Goal: Task Accomplishment & Management: Manage account settings

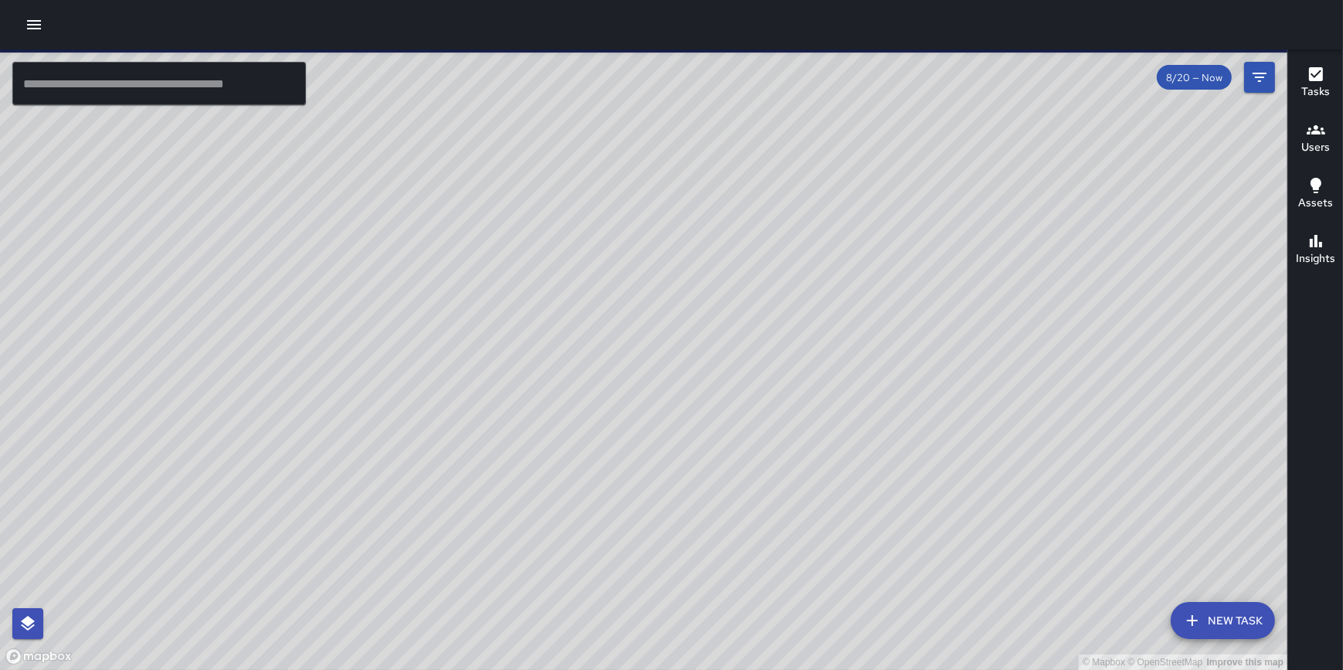
click at [32, 22] on icon "button" at bounding box center [34, 24] width 19 height 19
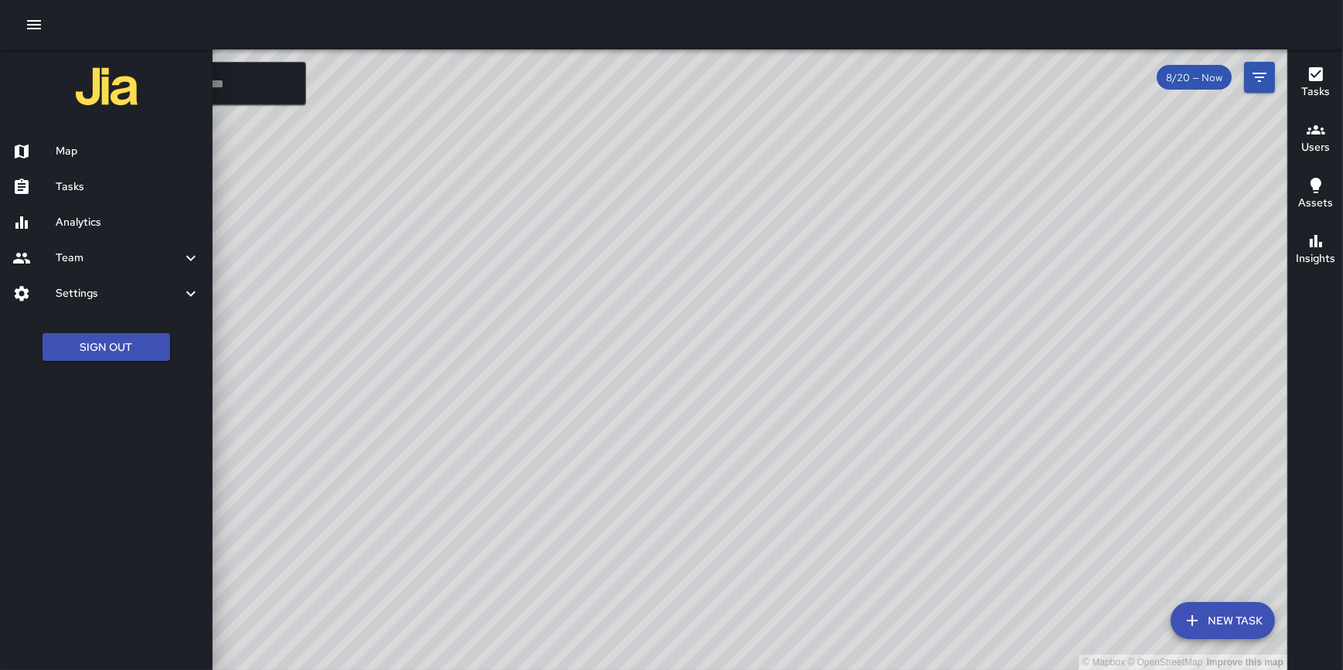
click at [113, 294] on h6 "Settings" at bounding box center [119, 293] width 126 height 17
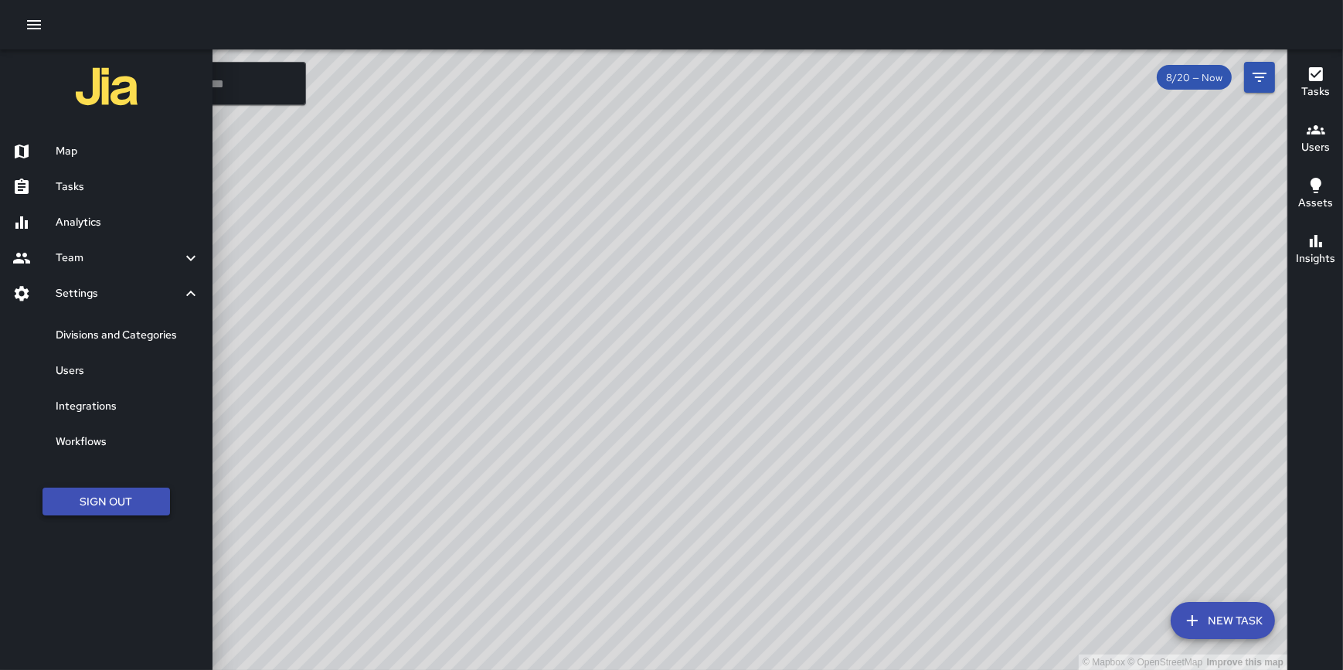
click at [104, 491] on button "Sign Out" at bounding box center [105, 501] width 127 height 29
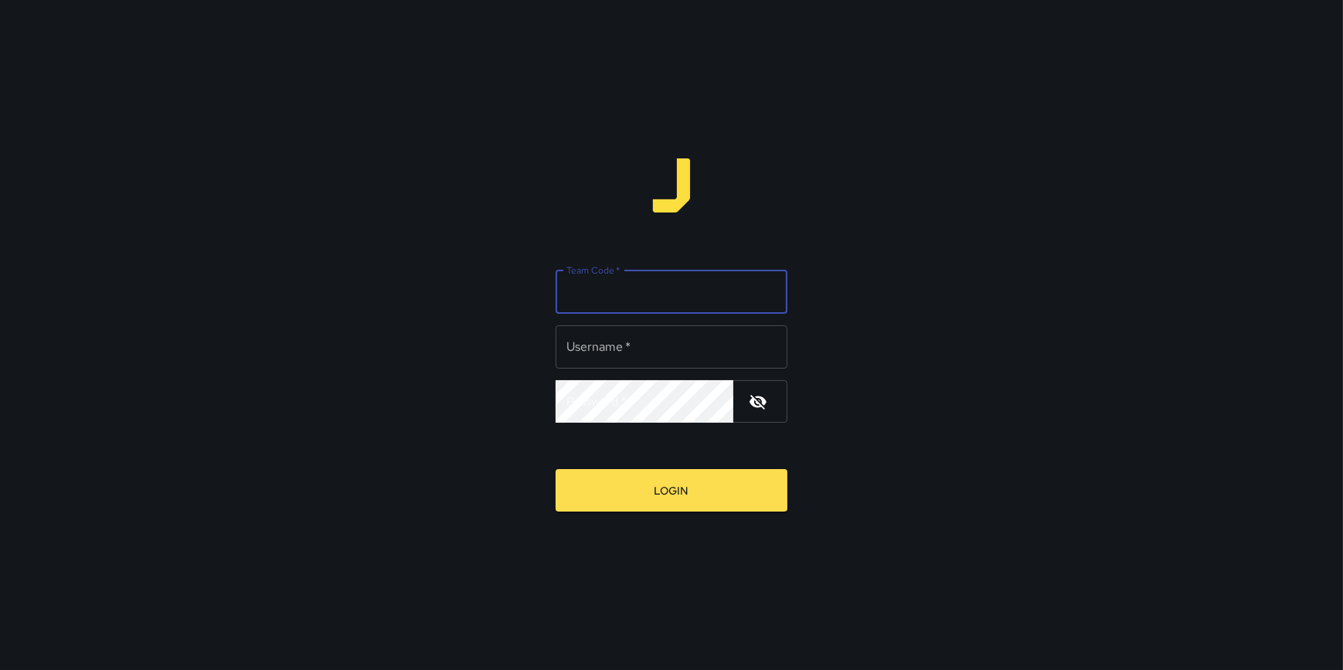
click at [671, 280] on input "Team Code   *" at bounding box center [671, 291] width 232 height 43
type input "**********"
type input "*****"
click at [555, 469] on button "Login" at bounding box center [671, 490] width 232 height 42
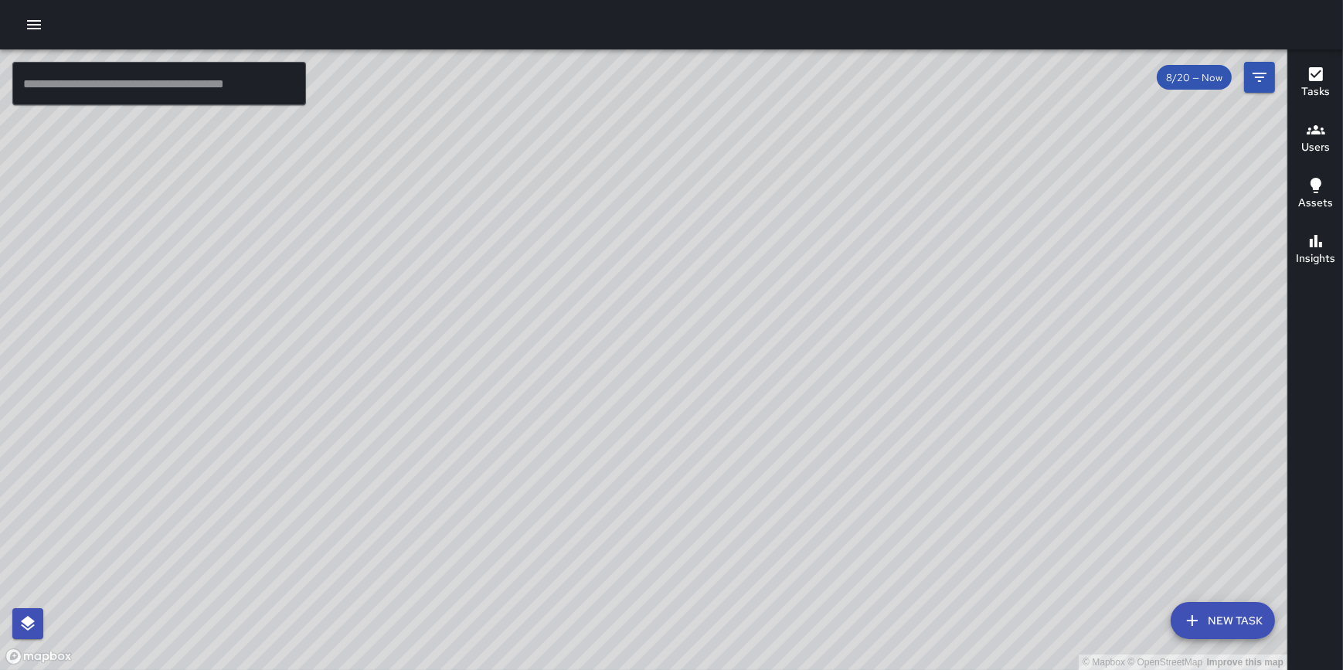
click at [30, 31] on icon "button" at bounding box center [34, 24] width 19 height 19
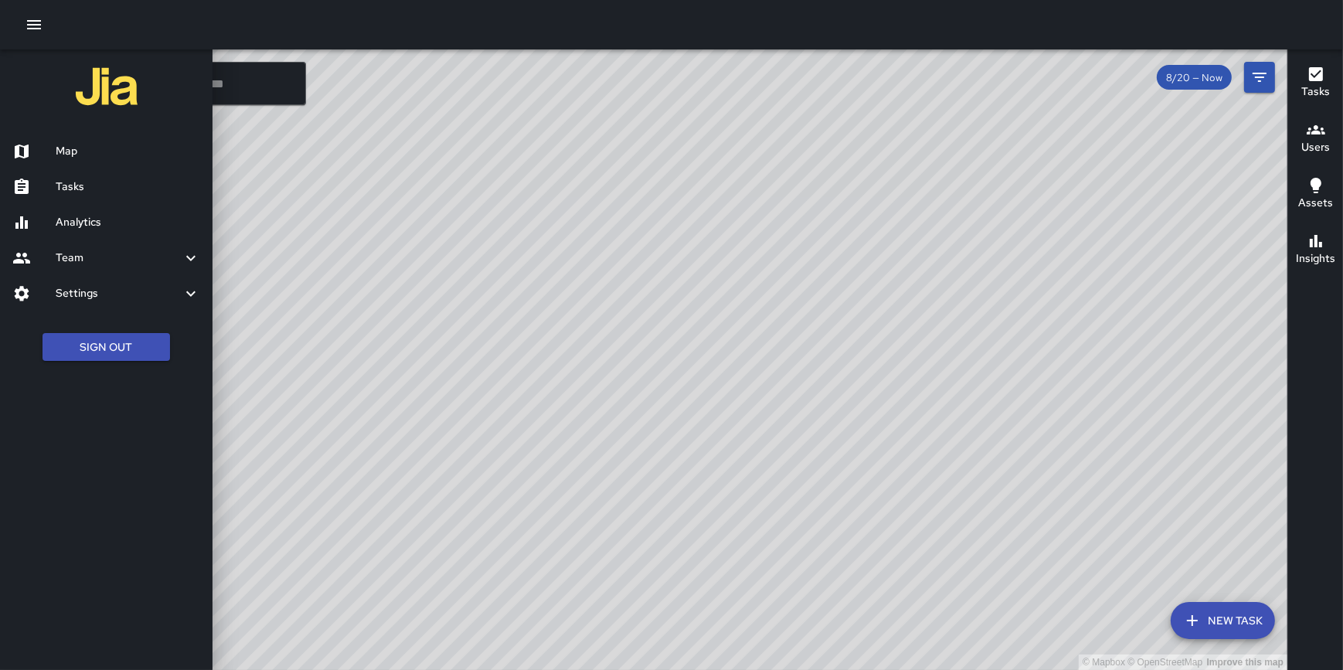
click at [104, 294] on h6 "Settings" at bounding box center [119, 293] width 126 height 17
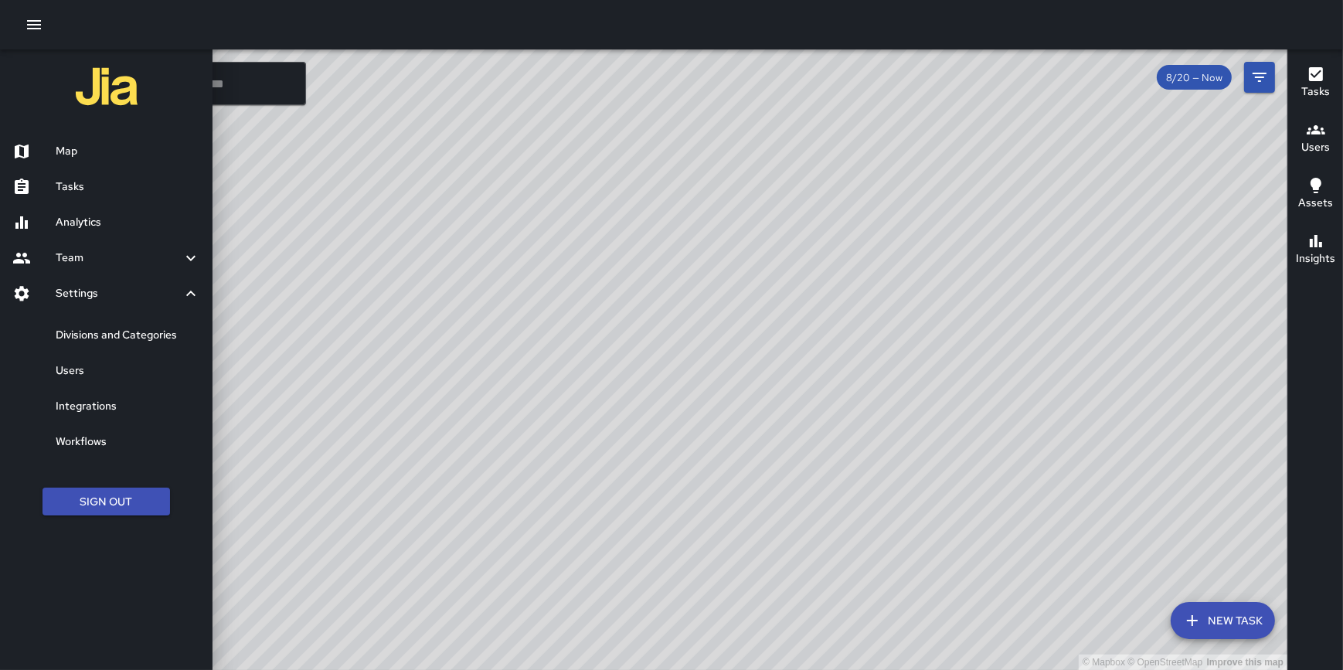
click at [132, 335] on h6 "Divisions and Categories" at bounding box center [128, 335] width 144 height 17
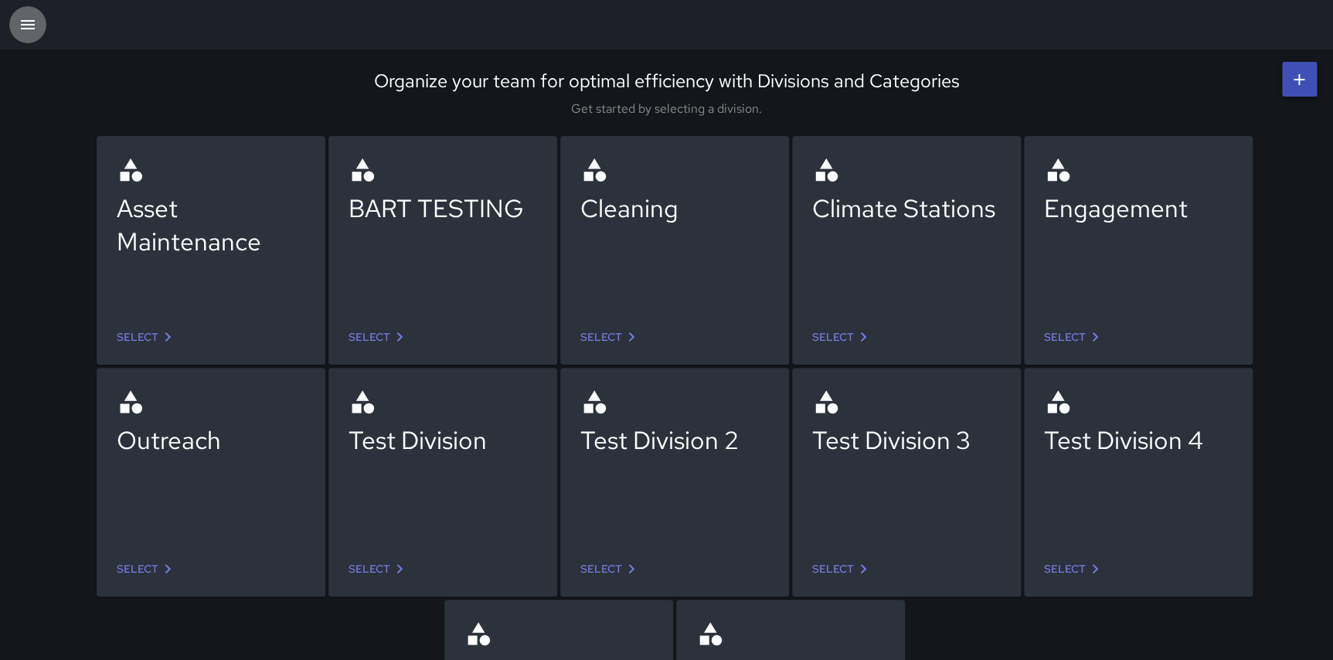
click at [31, 22] on icon "button" at bounding box center [28, 24] width 19 height 19
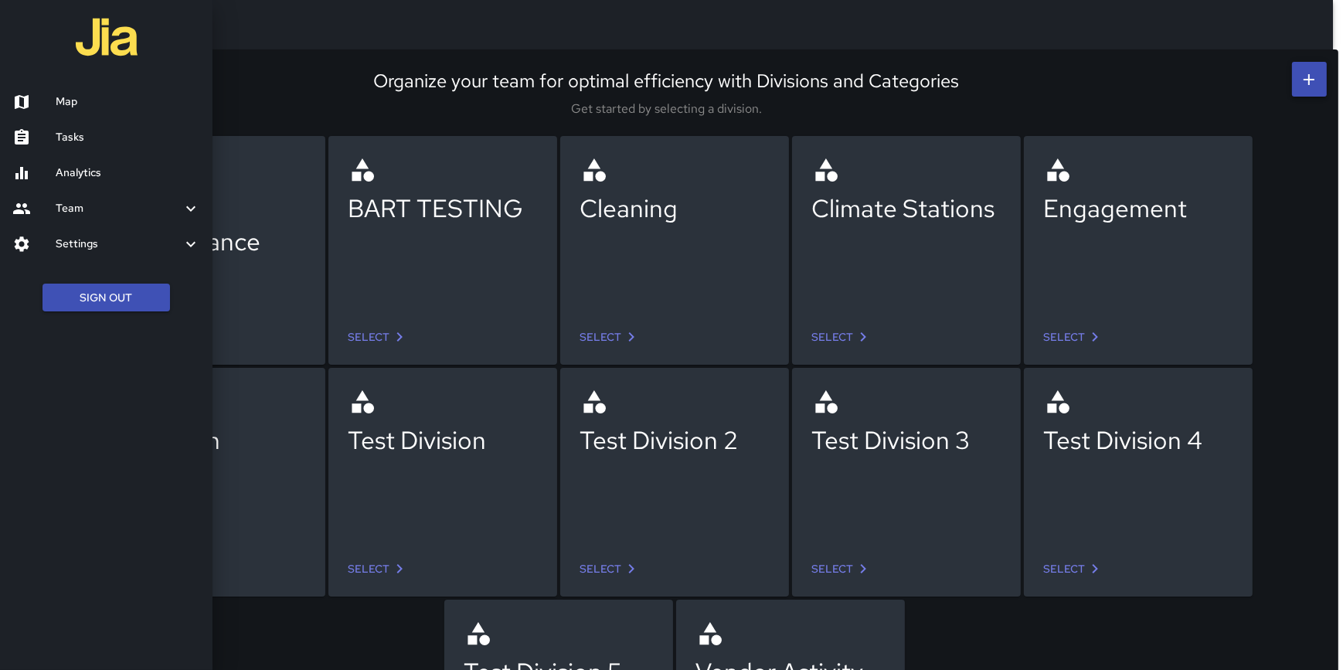
click at [73, 246] on h6 "Settings" at bounding box center [119, 244] width 126 height 17
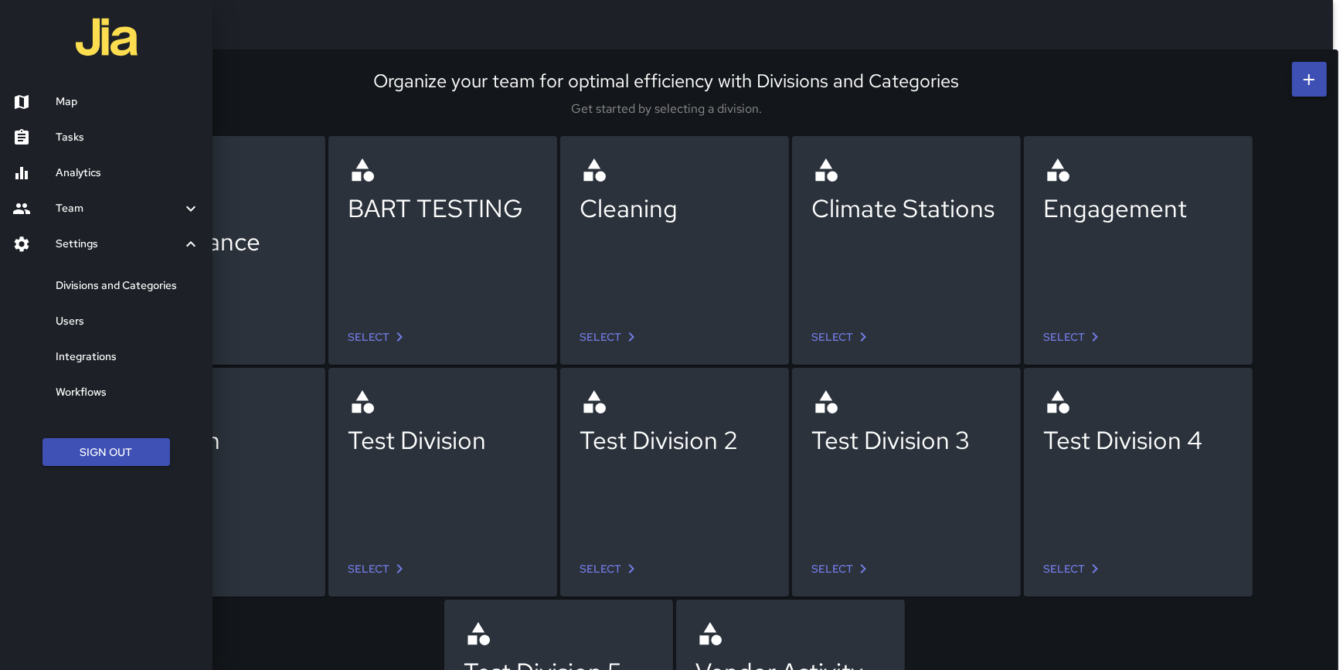
click at [85, 317] on h6 "Users" at bounding box center [128, 321] width 144 height 17
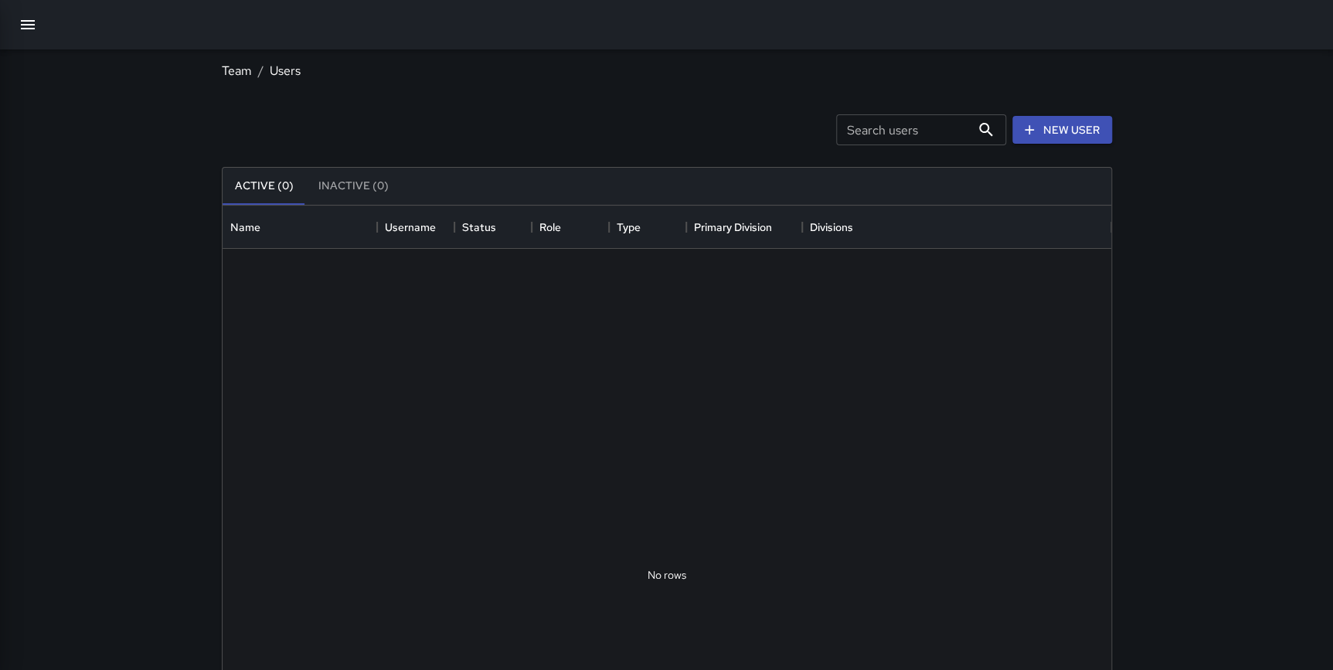
scroll to position [684, 878]
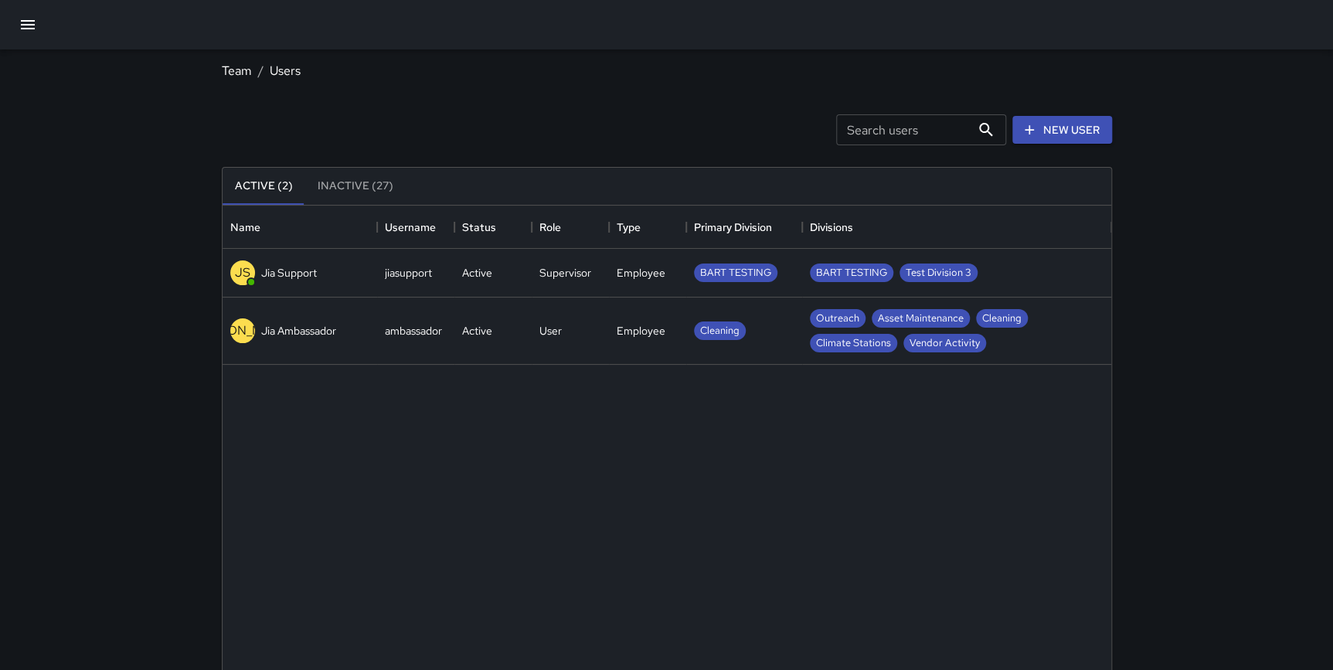
click at [508, 334] on div "Active" at bounding box center [492, 330] width 77 height 67
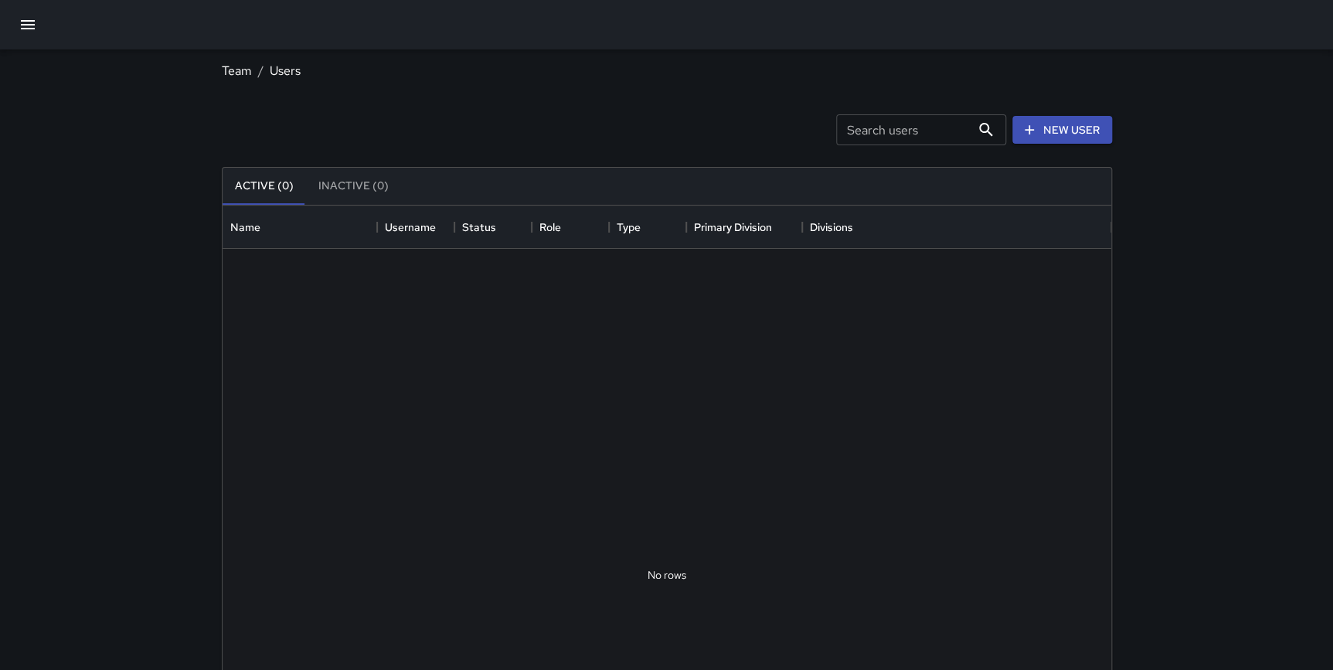
scroll to position [684, 878]
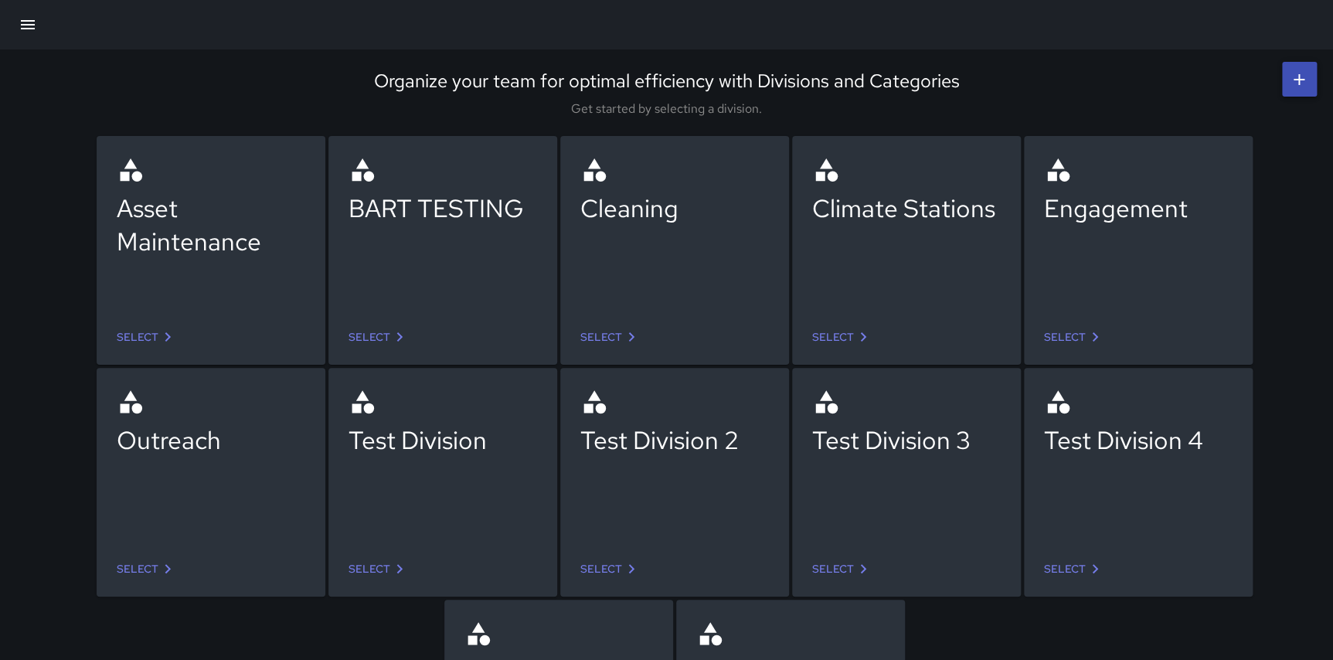
click at [39, 19] on button "button" at bounding box center [27, 24] width 37 height 37
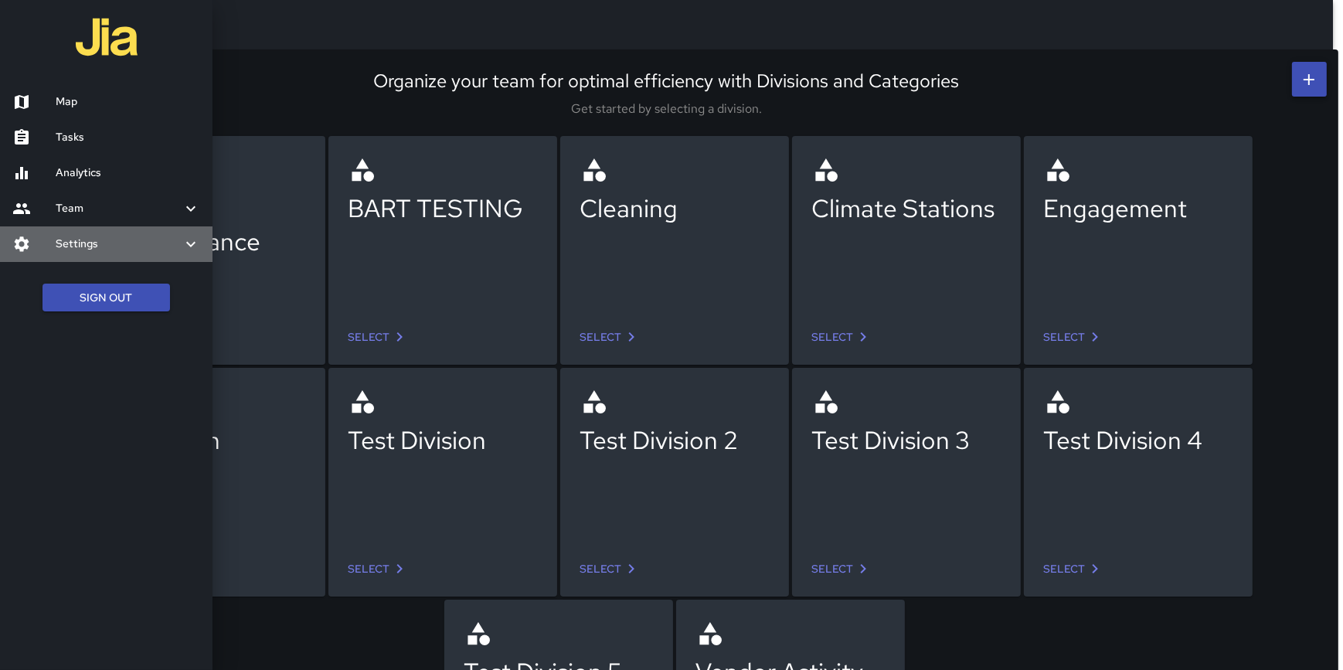
click at [84, 246] on h6 "Settings" at bounding box center [119, 244] width 126 height 17
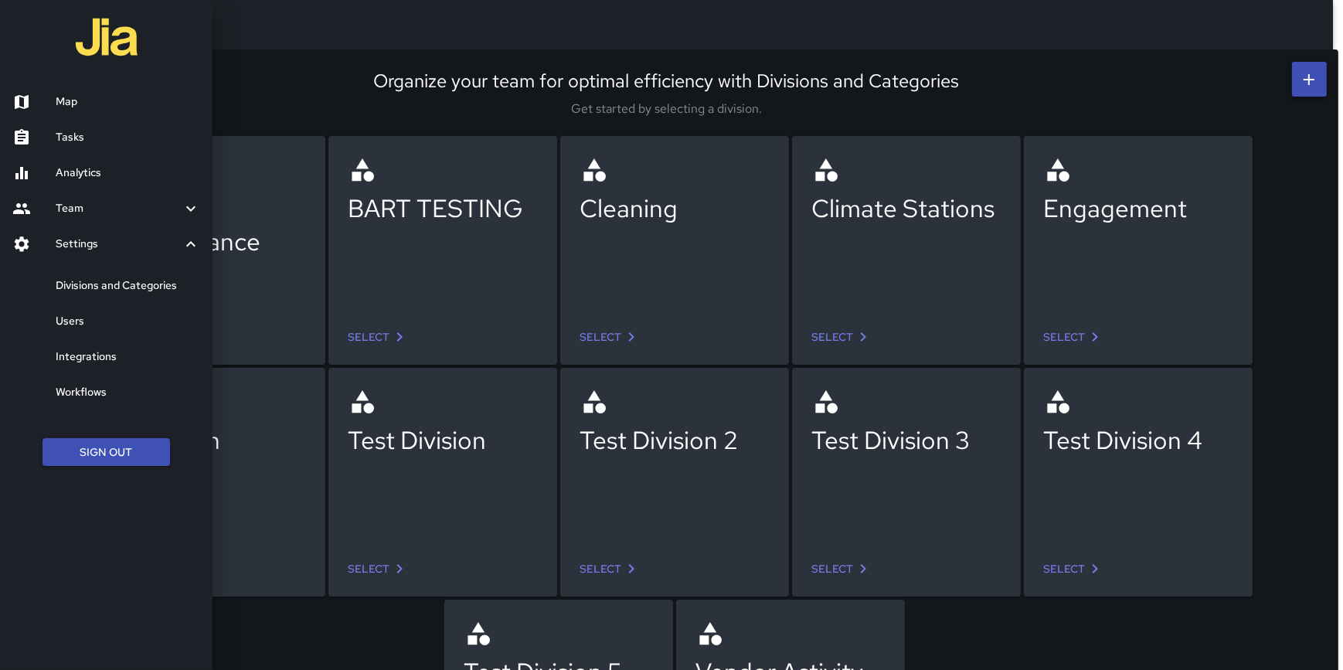
click at [84, 317] on h6 "Users" at bounding box center [128, 321] width 144 height 17
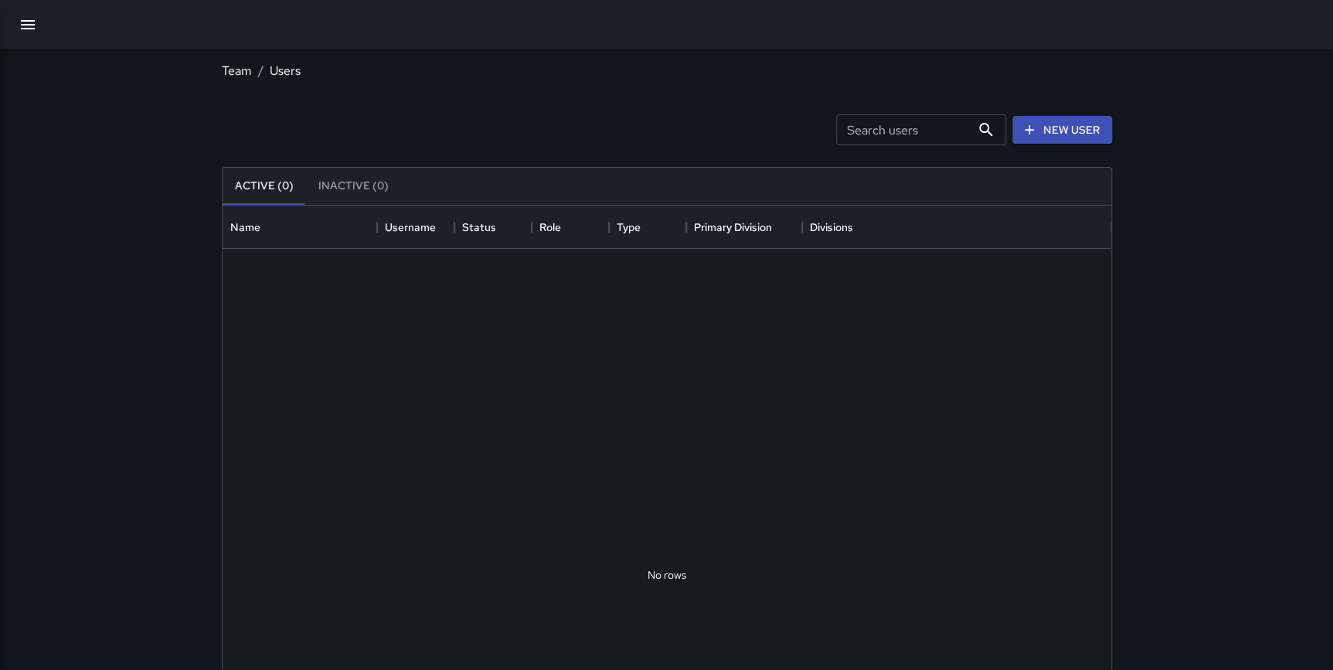
scroll to position [684, 878]
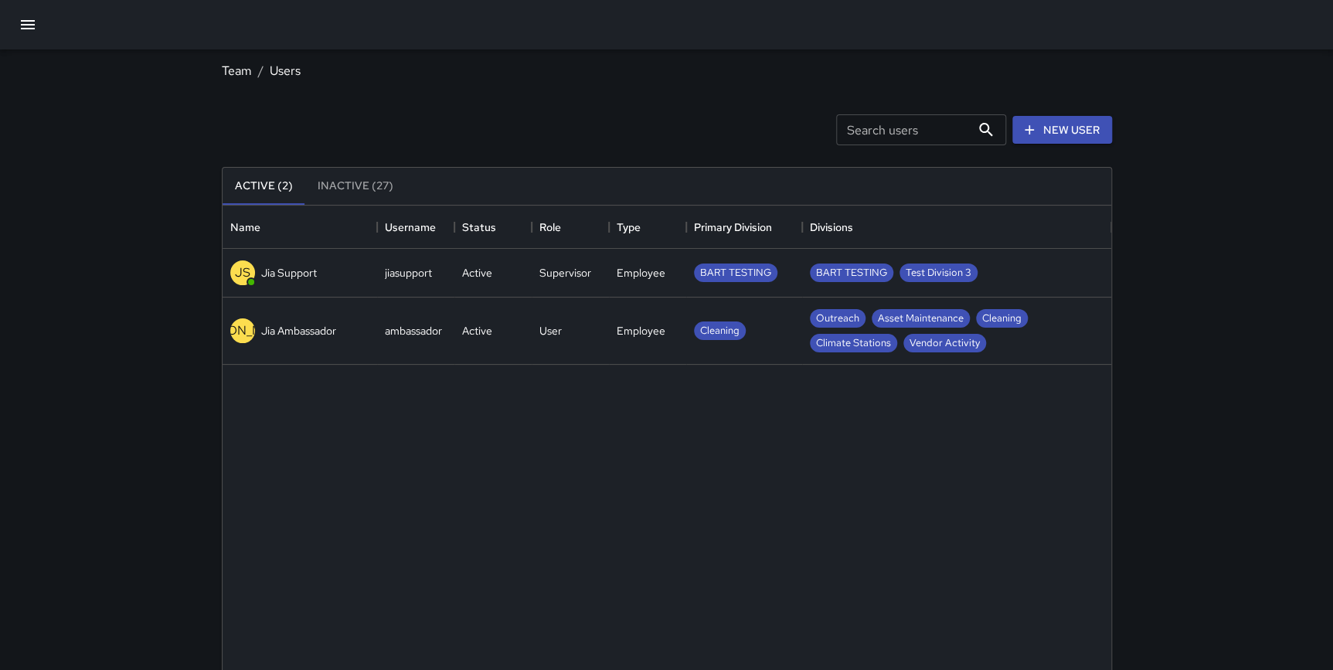
click at [598, 340] on div "User" at bounding box center [570, 330] width 77 height 67
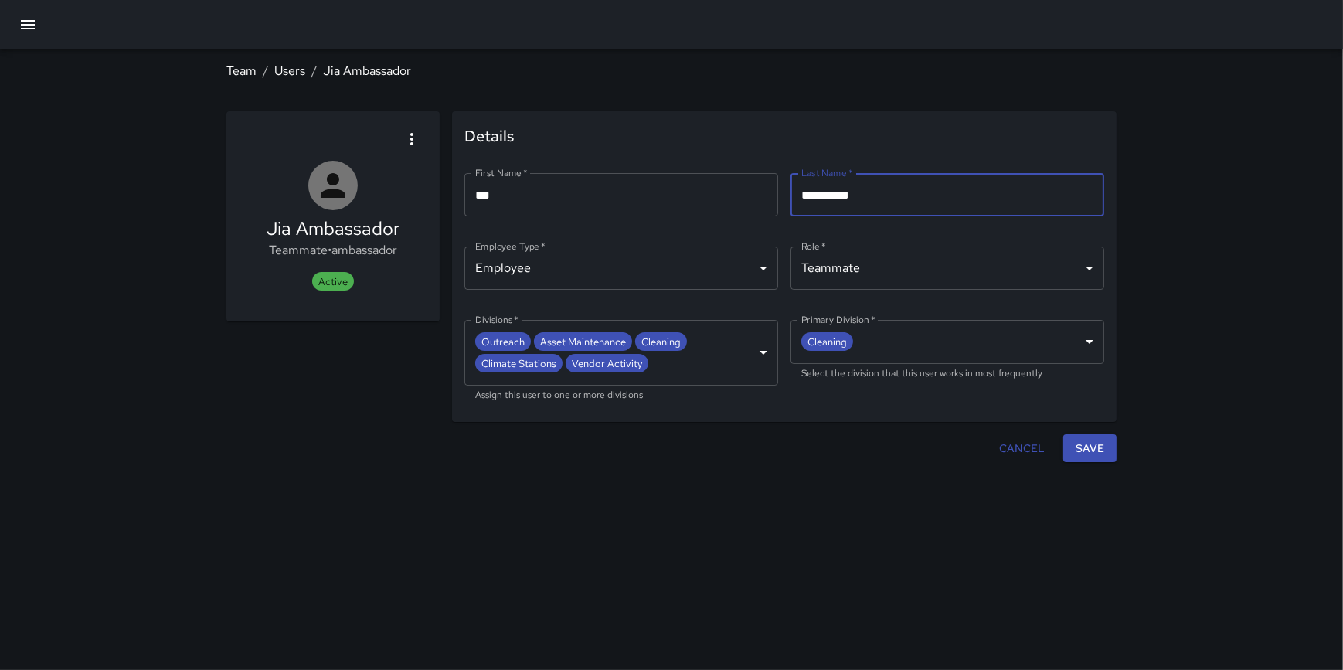
click at [888, 189] on input "**********" at bounding box center [947, 194] width 314 height 43
drag, startPoint x: 333, startPoint y: 250, endPoint x: 421, endPoint y: 254, distance: 88.2
click at [421, 254] on div "Jia Ambassador Teammate • ambassador Active" at bounding box center [332, 216] width 213 height 210
click at [371, 255] on p "Teammate • ambassador" at bounding box center [333, 250] width 133 height 19
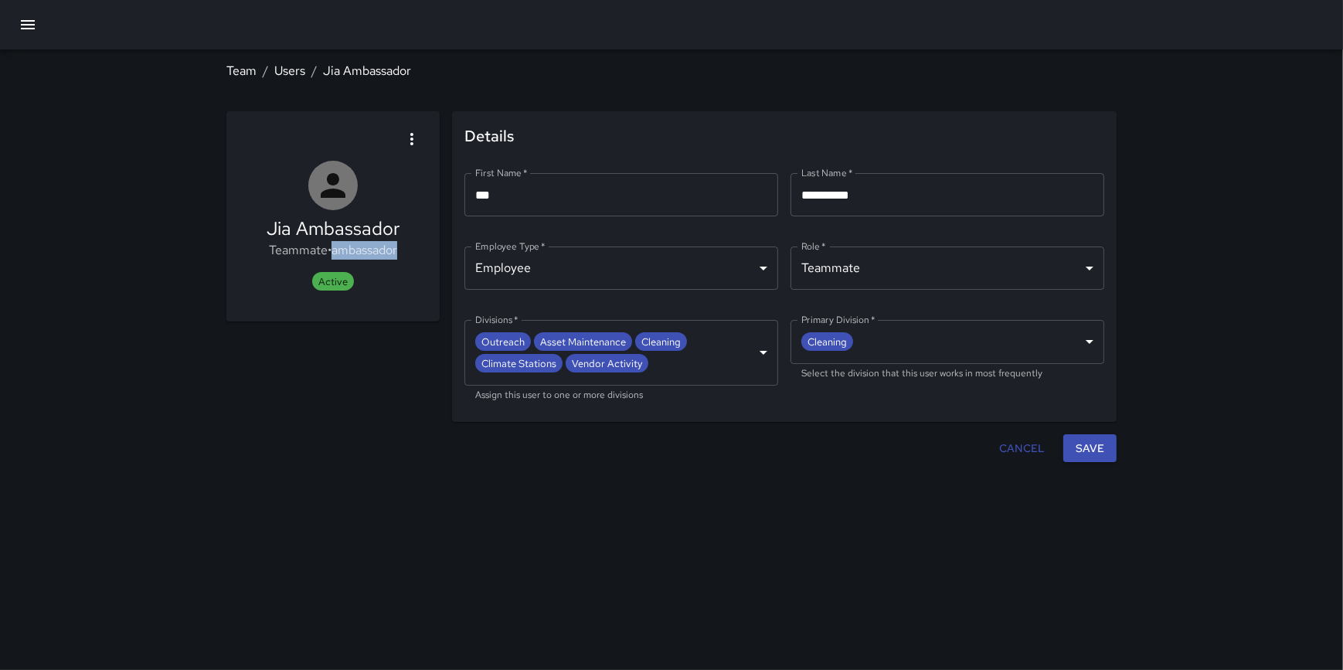
click at [360, 252] on p "Teammate • ambassador" at bounding box center [333, 250] width 133 height 19
click at [372, 274] on div "Jia Ambassador Teammate • ambassador Active" at bounding box center [333, 253] width 133 height 74
click at [375, 256] on p "Teammate • ambassador" at bounding box center [333, 250] width 133 height 19
click at [372, 257] on p "Teammate • ambassador" at bounding box center [333, 250] width 133 height 19
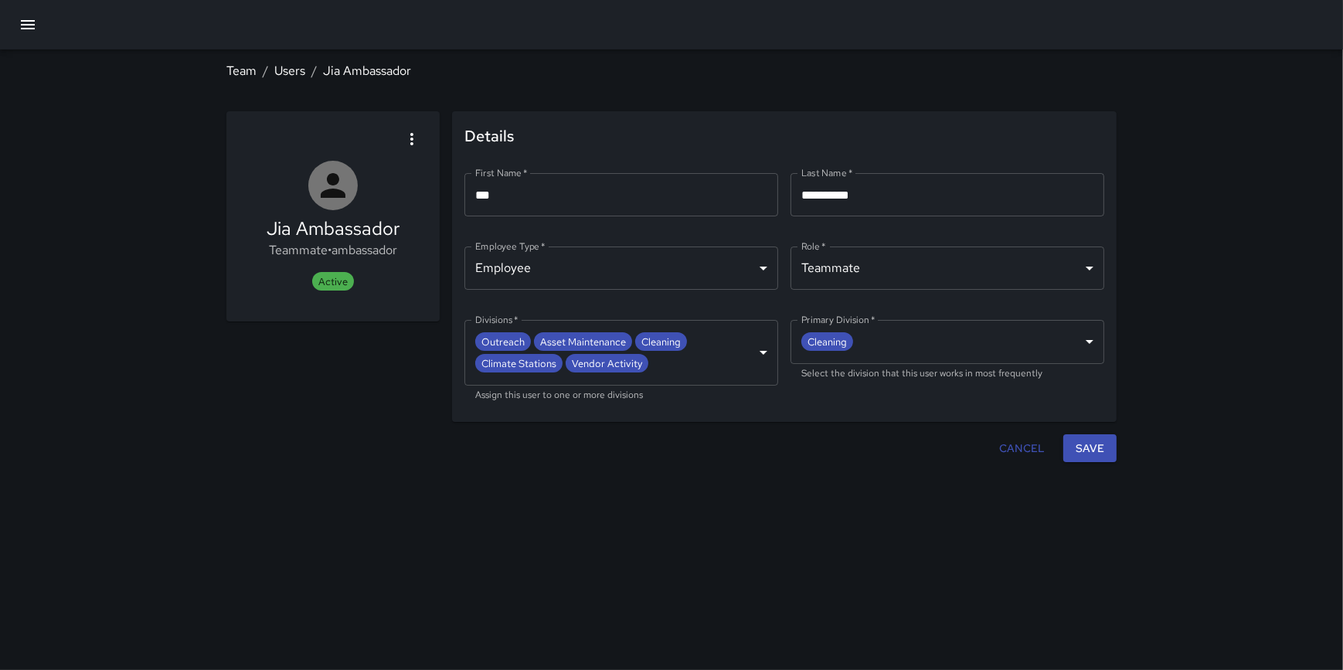
drag, startPoint x: 329, startPoint y: 251, endPoint x: 419, endPoint y: 244, distance: 90.7
click at [419, 244] on div "Jia Ambassador Teammate • ambassador Active" at bounding box center [332, 216] width 213 height 210
click at [294, 64] on link "Users" at bounding box center [289, 71] width 31 height 16
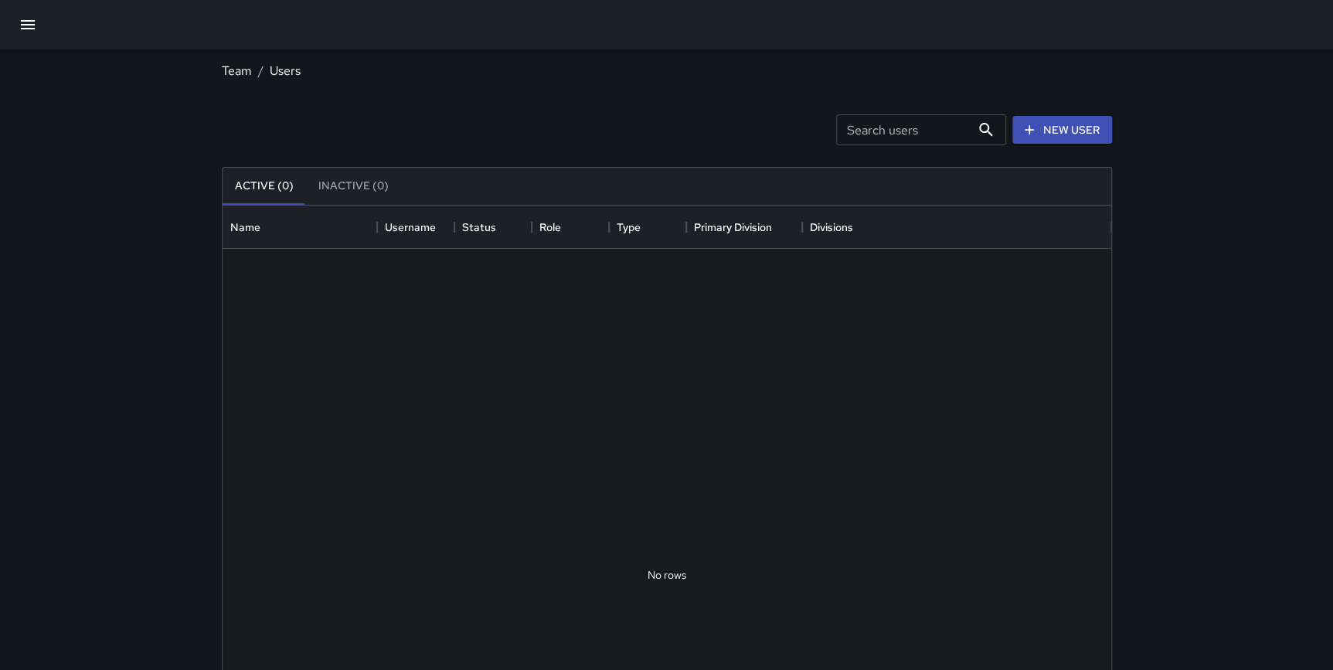
scroll to position [684, 878]
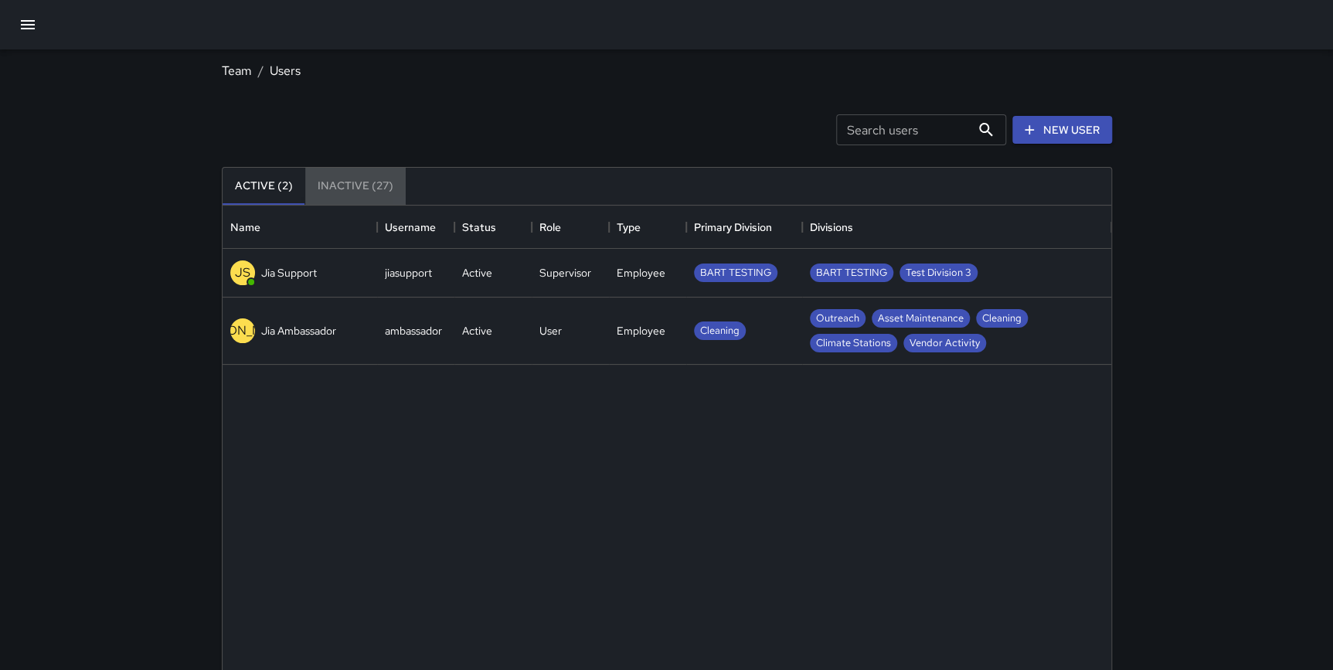
click at [355, 186] on button "Inactive (27)" at bounding box center [355, 186] width 100 height 37
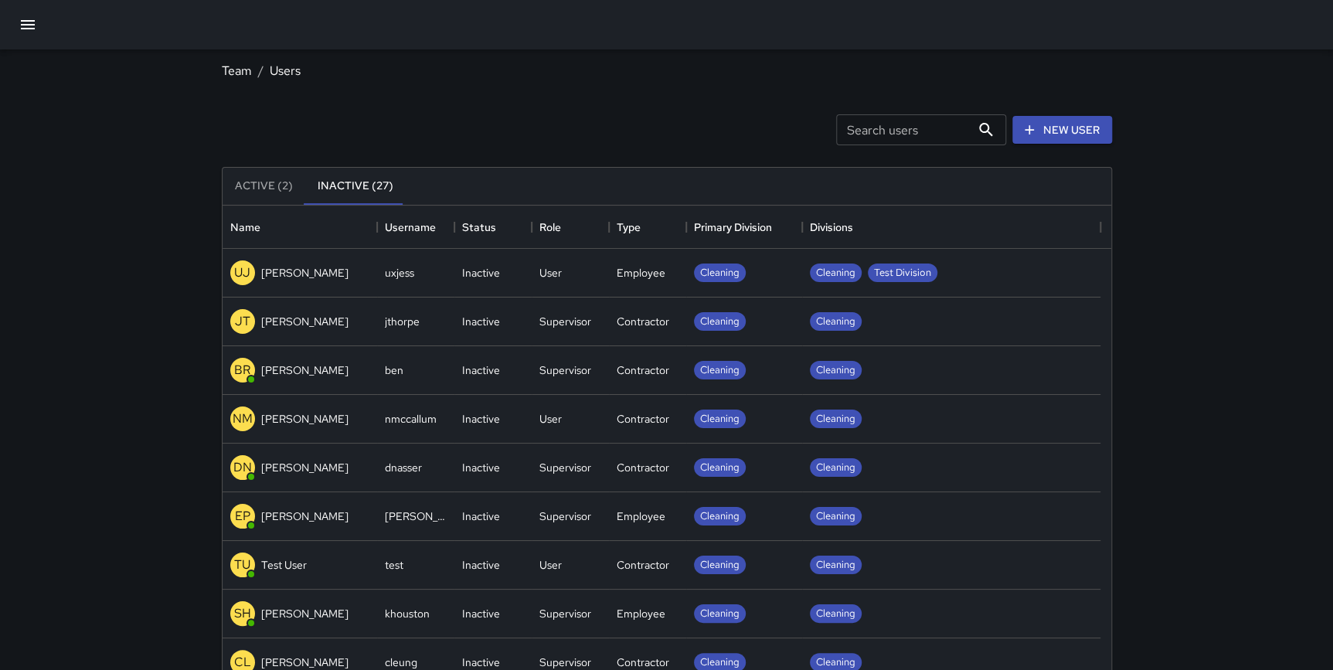
click at [919, 134] on input "Search users" at bounding box center [903, 129] width 134 height 31
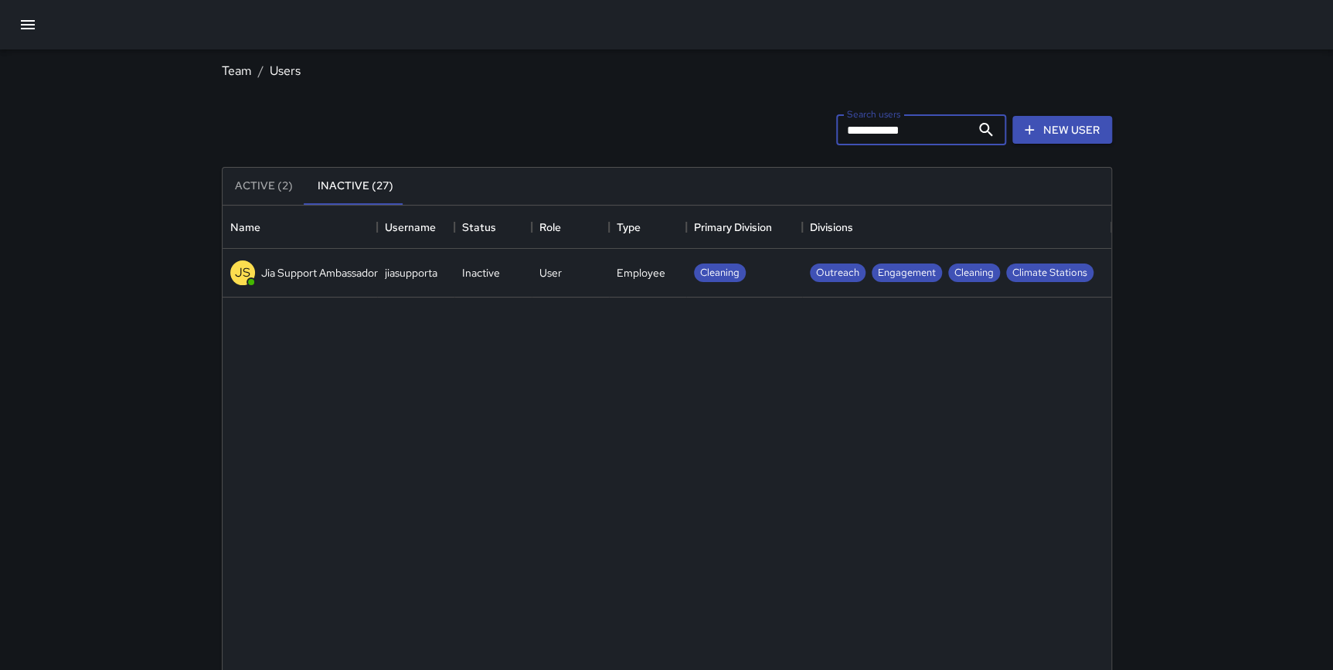
type input "**********"
click at [321, 284] on div "[PERSON_NAME] Support Ambassador" at bounding box center [304, 272] width 148 height 25
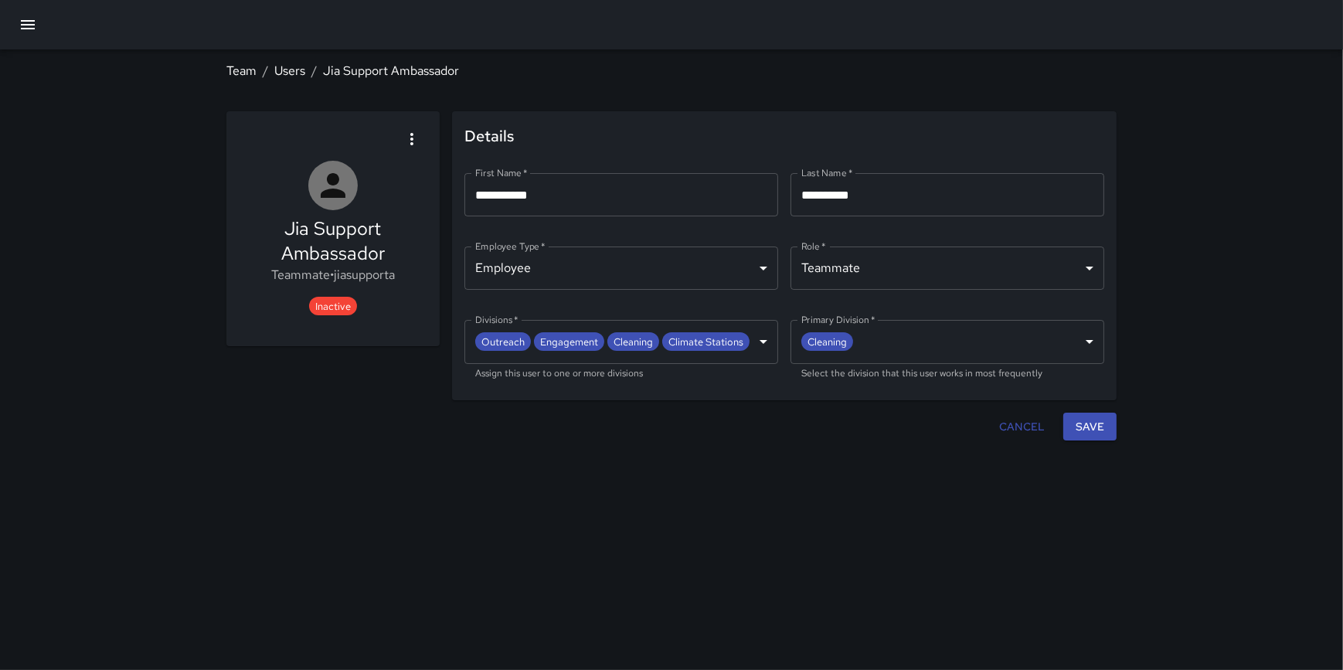
click at [403, 436] on div at bounding box center [609, 427] width 766 height 29
drag, startPoint x: 388, startPoint y: 253, endPoint x: 253, endPoint y: 262, distance: 135.5
click at [253, 262] on h5 "Jia Support Ambassador" at bounding box center [333, 240] width 188 height 49
click at [751, 322] on body "**********" at bounding box center [671, 335] width 1343 height 670
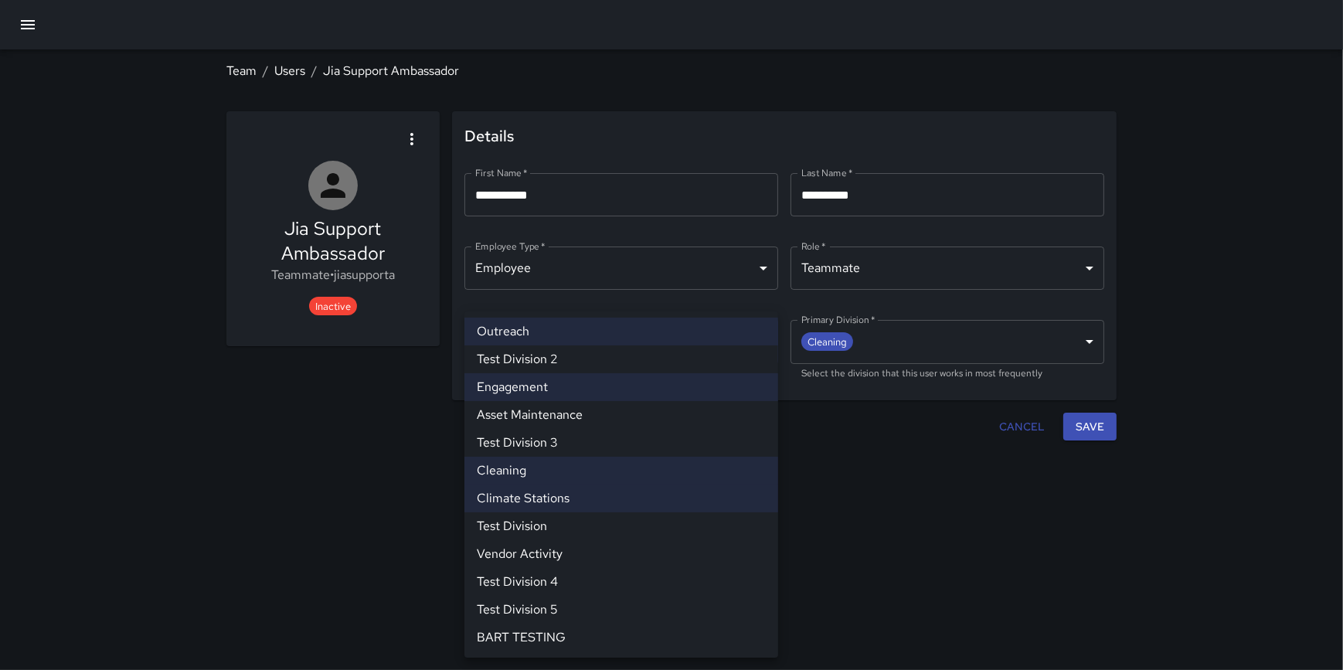
click at [954, 511] on div at bounding box center [671, 335] width 1343 height 670
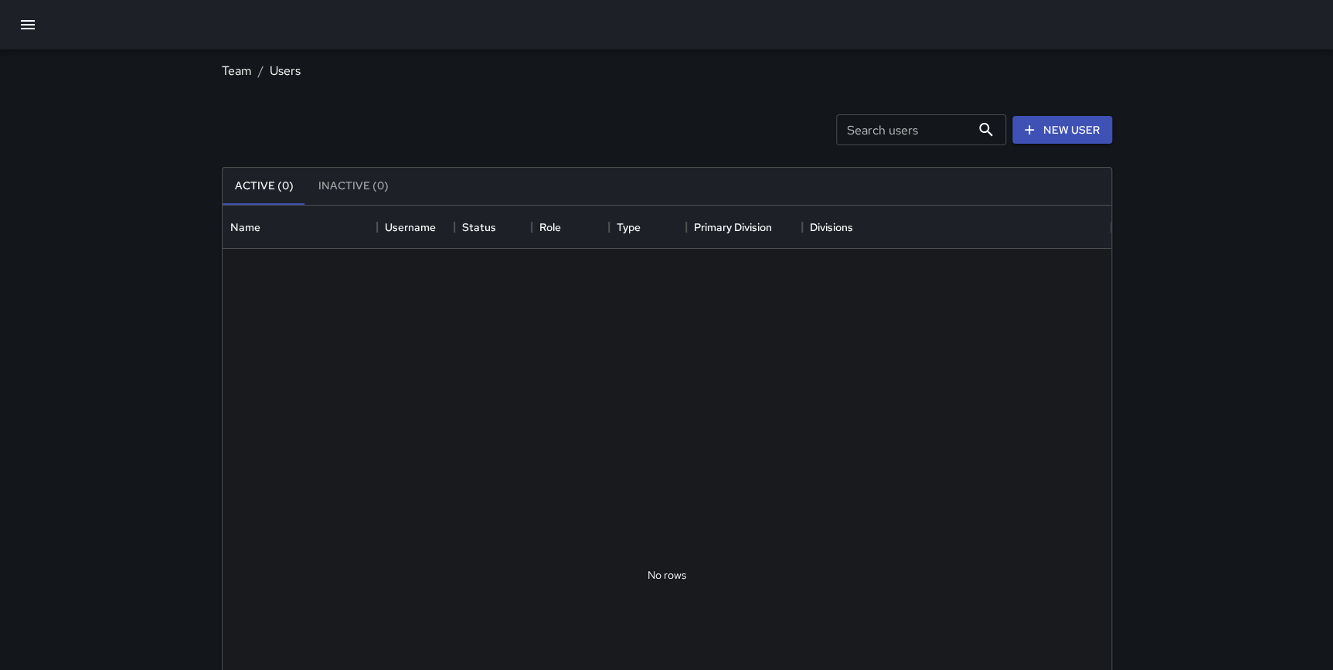
scroll to position [684, 878]
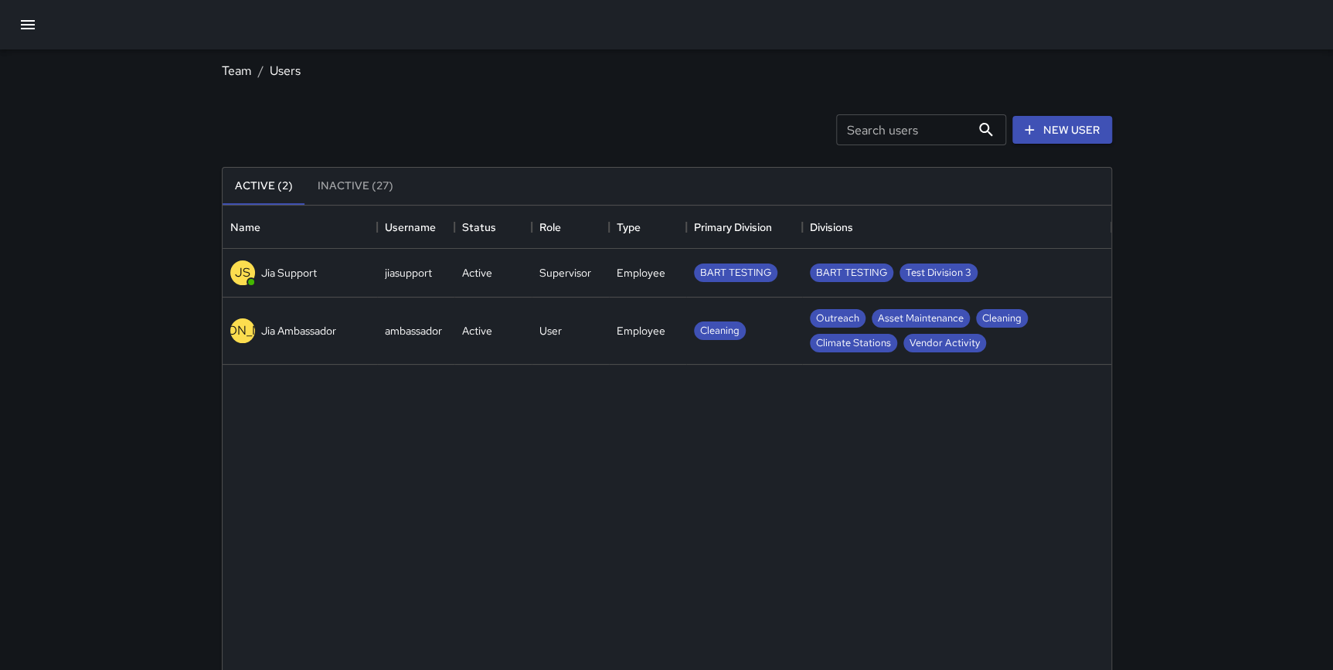
click at [375, 182] on button "Inactive (27)" at bounding box center [355, 186] width 100 height 37
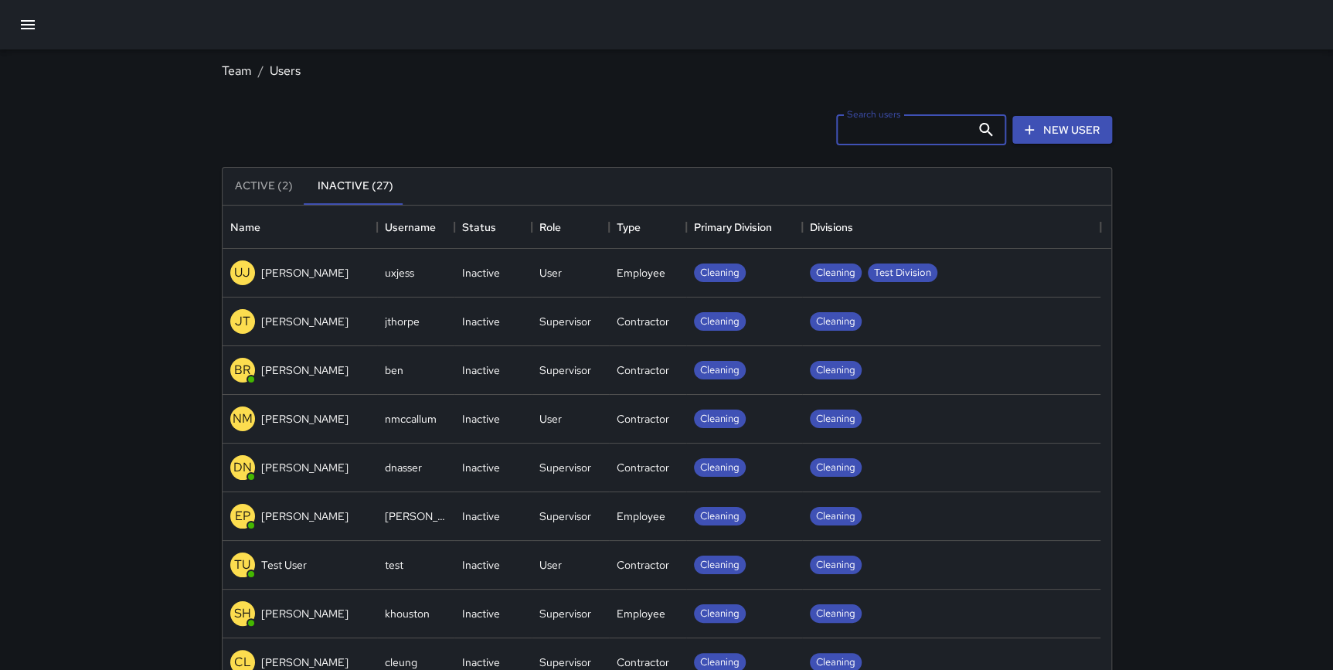
click at [901, 125] on input "Search users" at bounding box center [903, 129] width 134 height 31
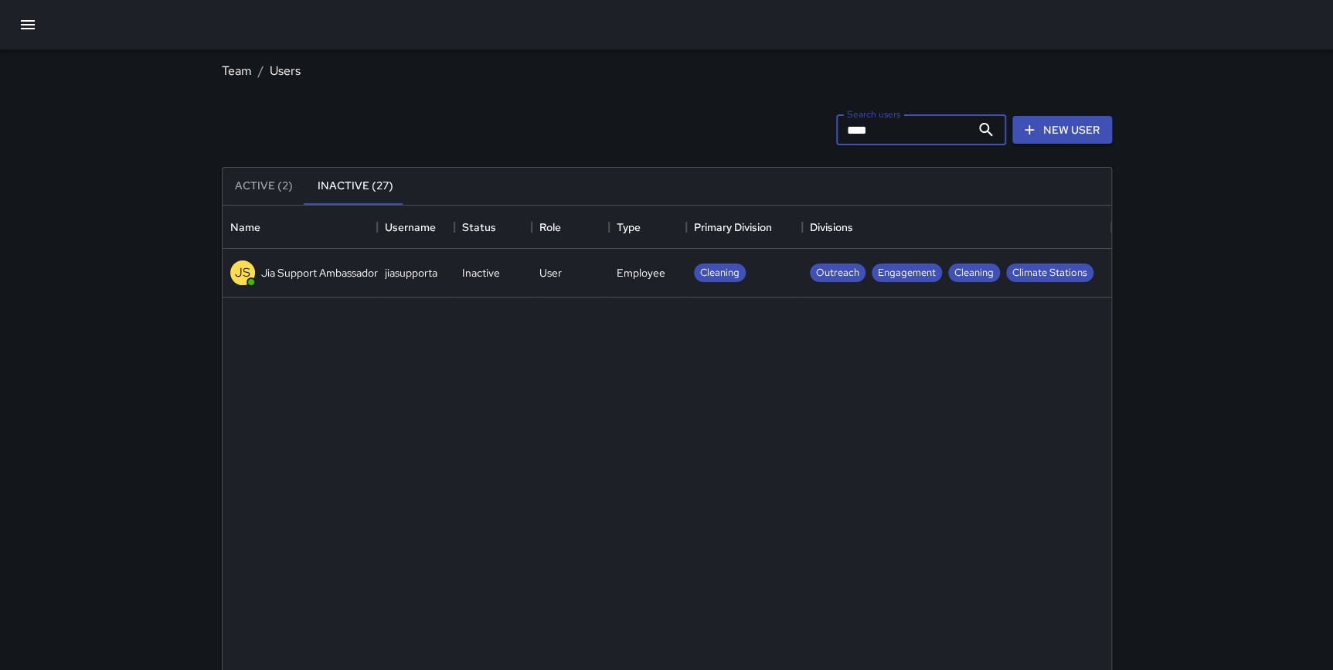
type input "***"
click at [390, 261] on div "jiasupporta" at bounding box center [415, 273] width 77 height 49
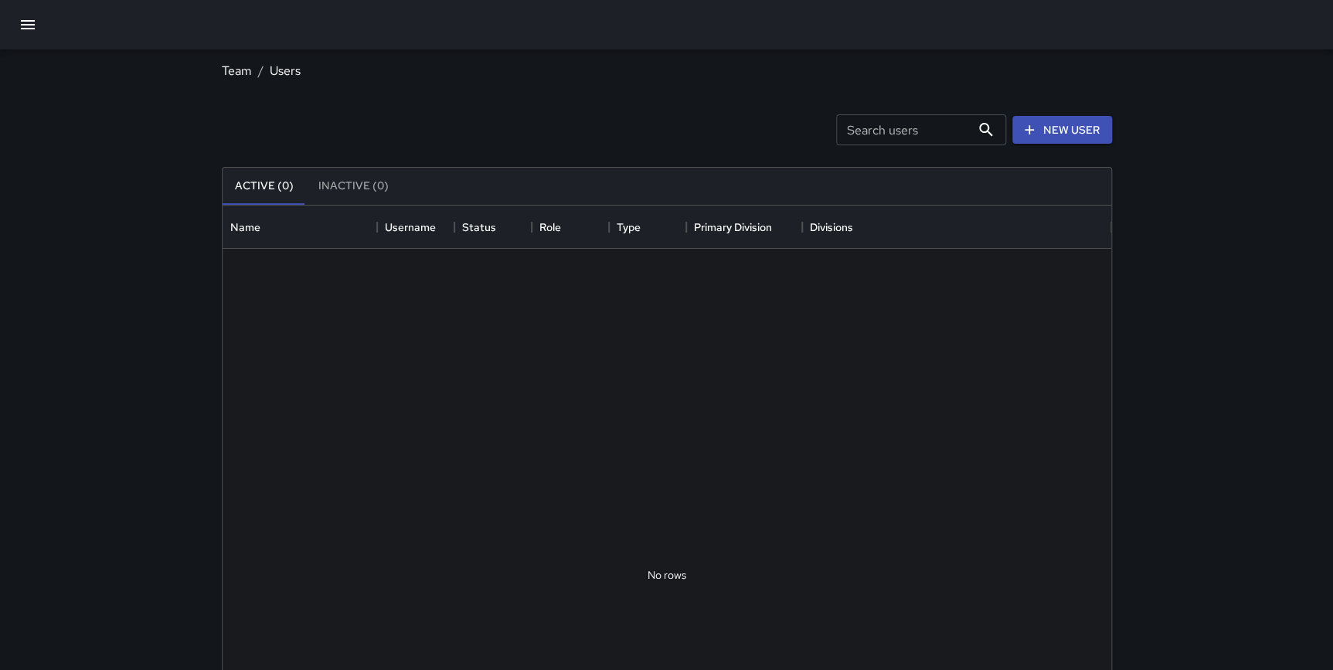
scroll to position [684, 878]
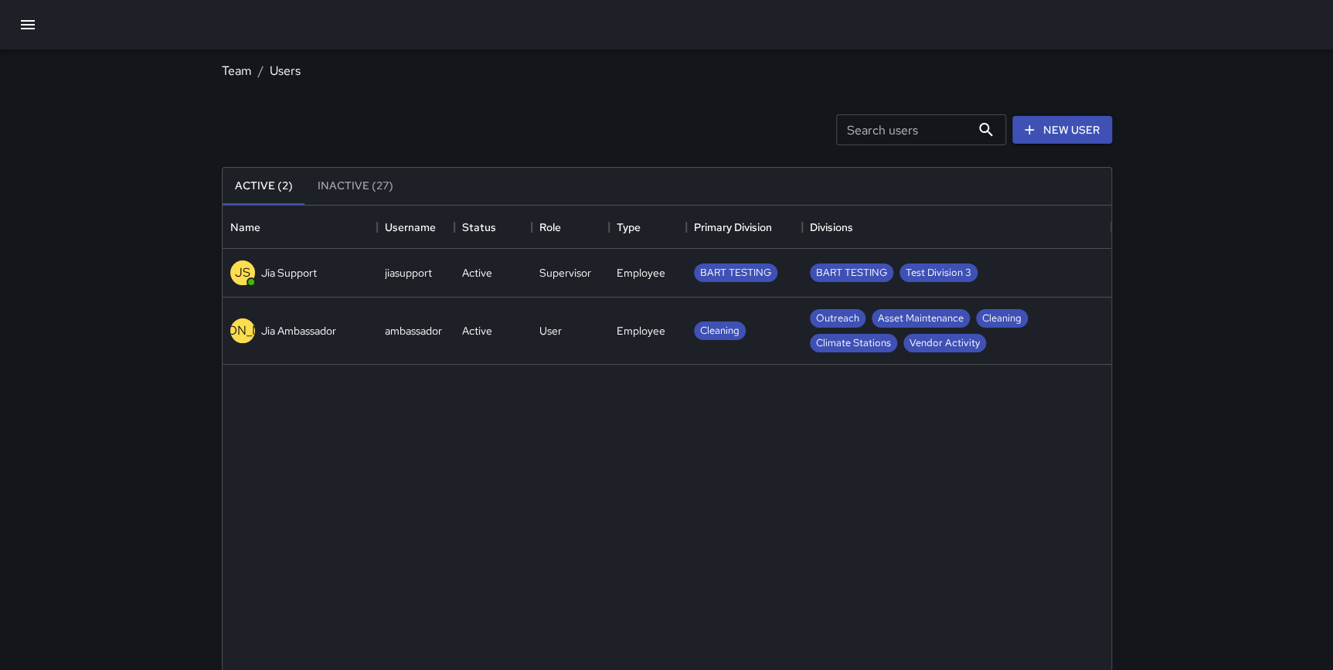
click at [307, 341] on div "[PERSON_NAME] Ambassador" at bounding box center [283, 330] width 106 height 25
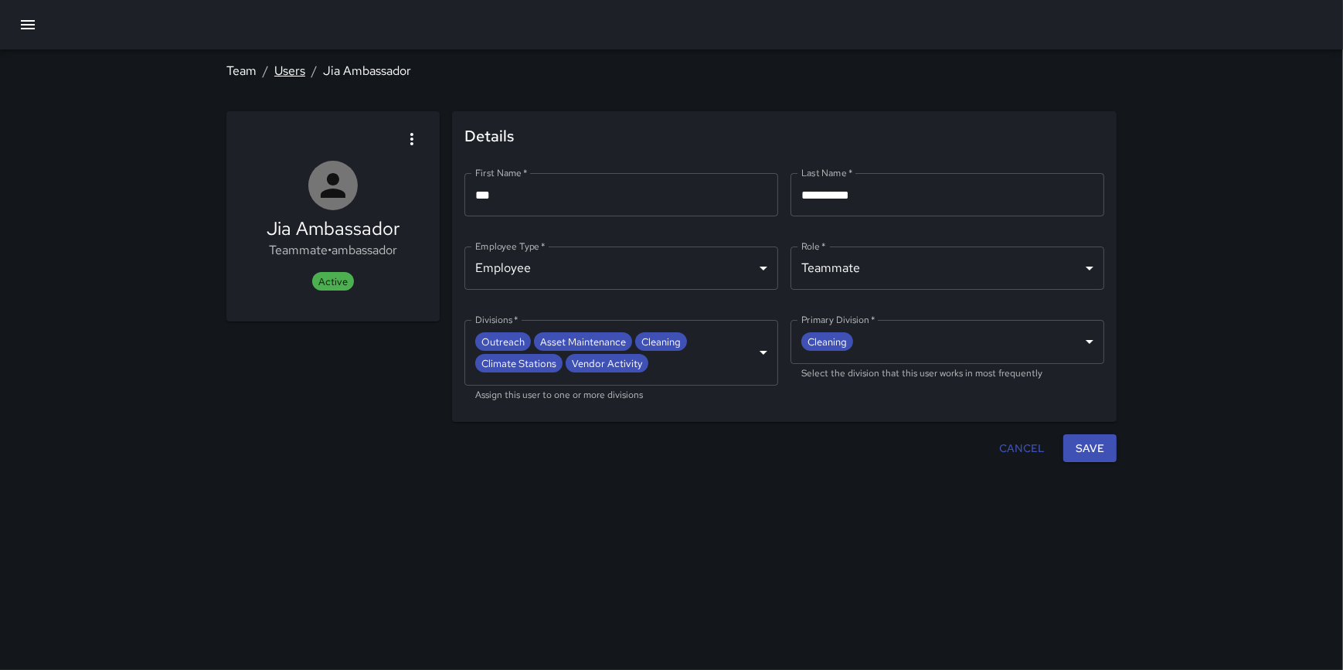
click at [280, 66] on link "Users" at bounding box center [289, 71] width 31 height 16
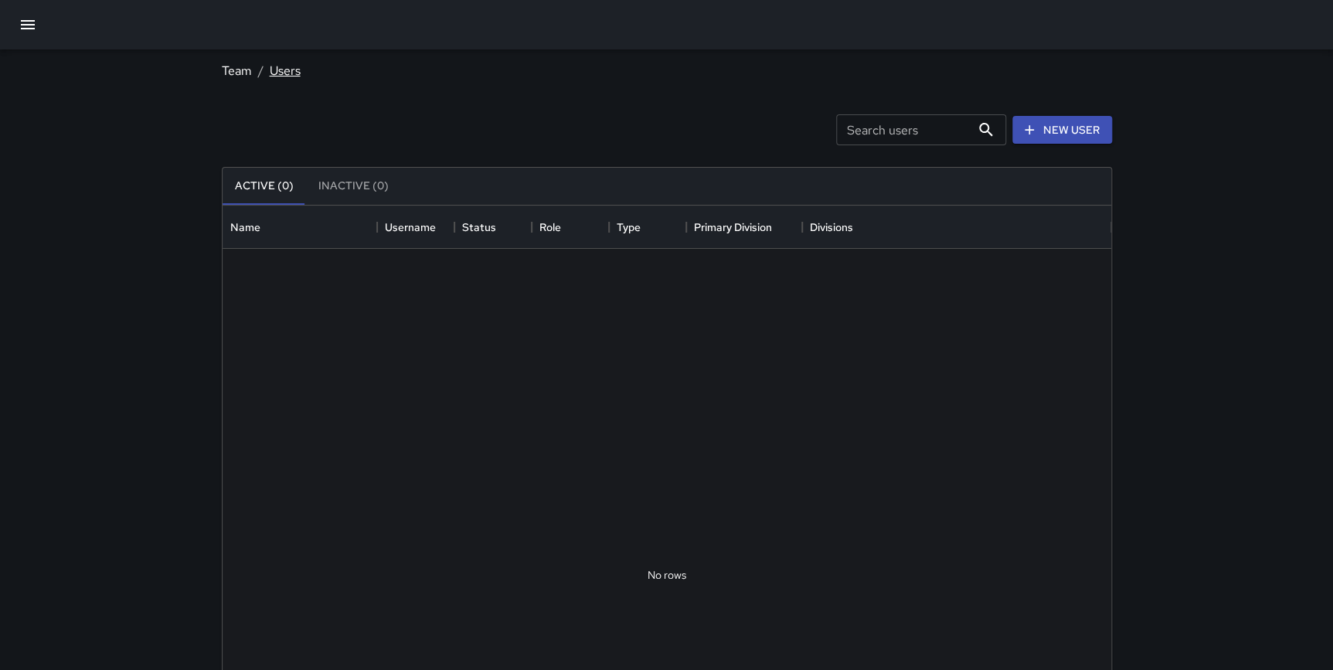
scroll to position [684, 878]
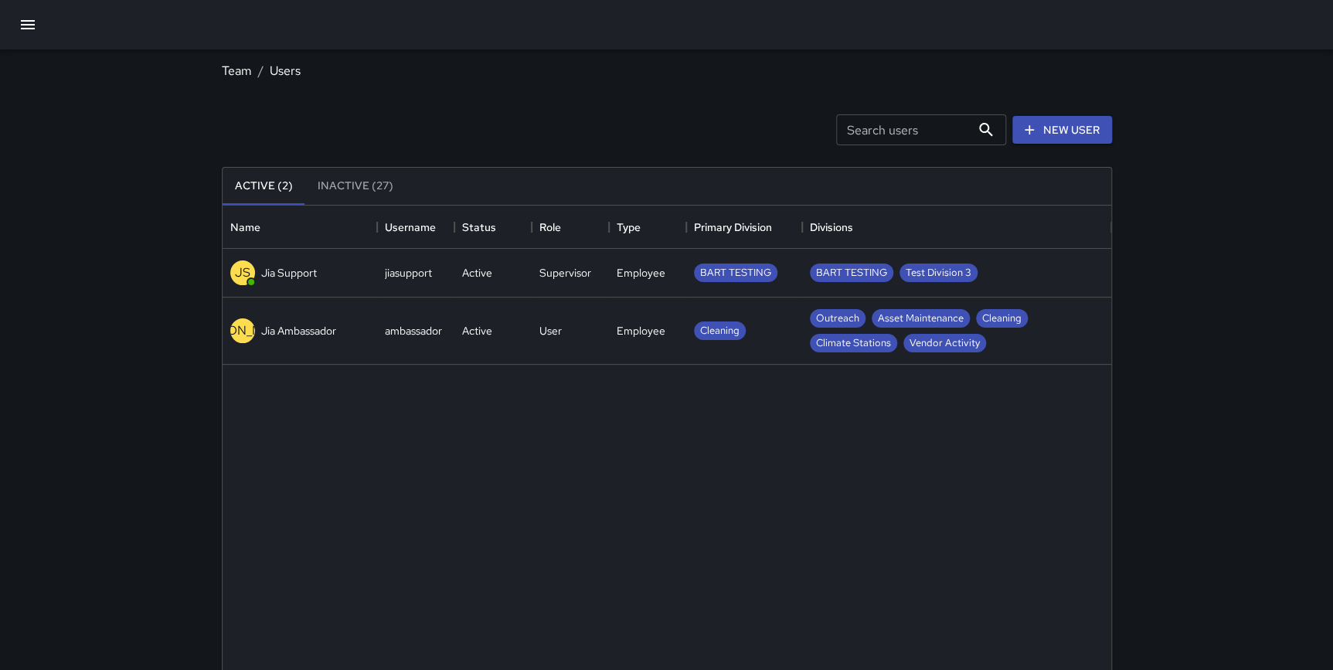
click at [370, 185] on button "Inactive (27)" at bounding box center [355, 186] width 100 height 37
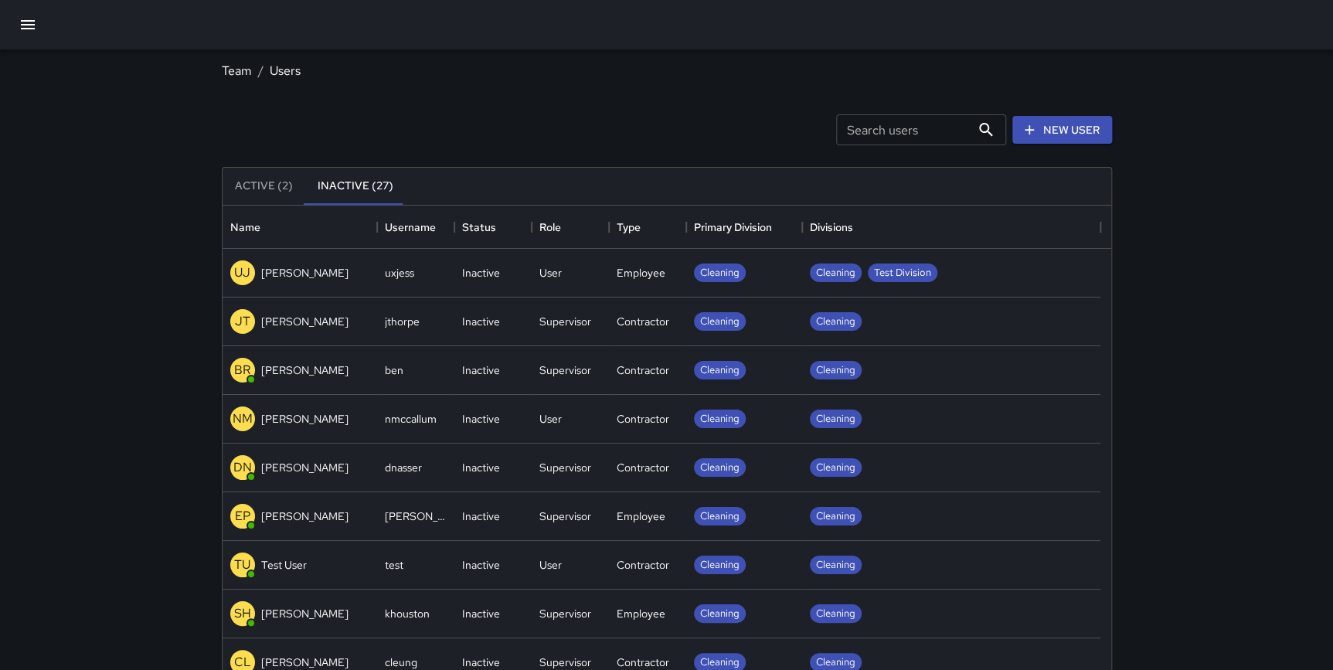
click at [886, 131] on input "Search users" at bounding box center [903, 129] width 134 height 31
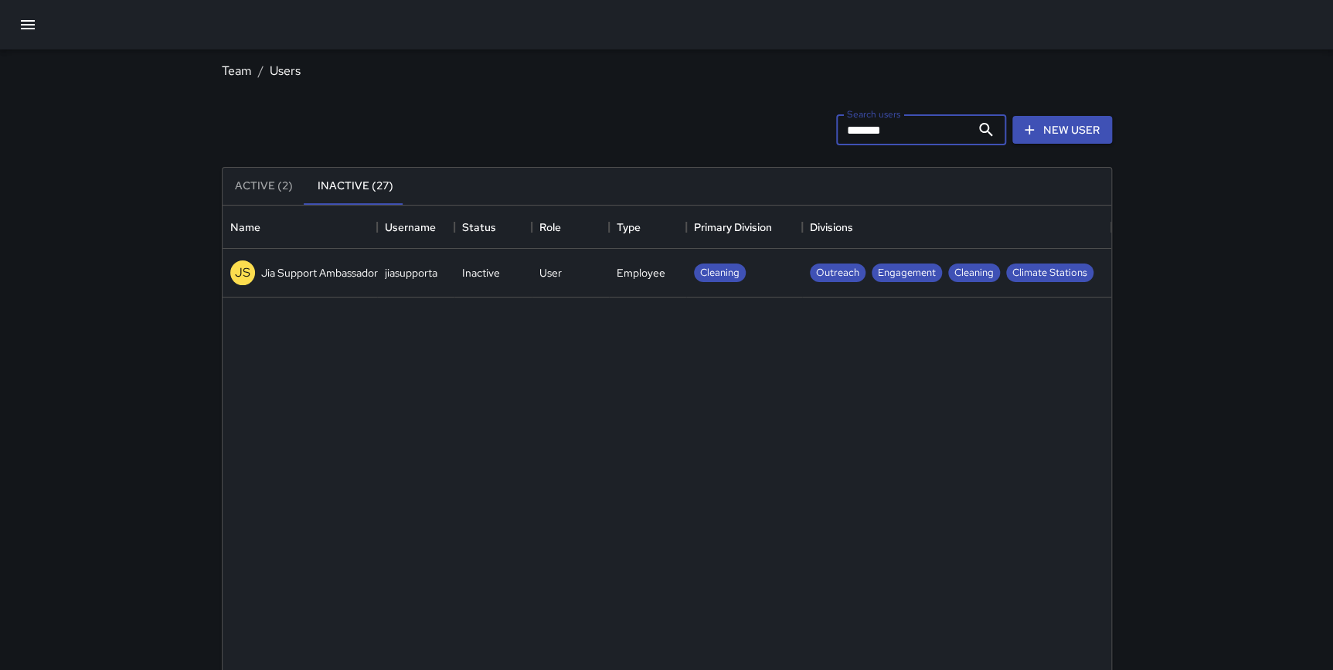
type input "*******"
click at [319, 275] on p "Jia Support Ambassador" at bounding box center [319, 272] width 117 height 15
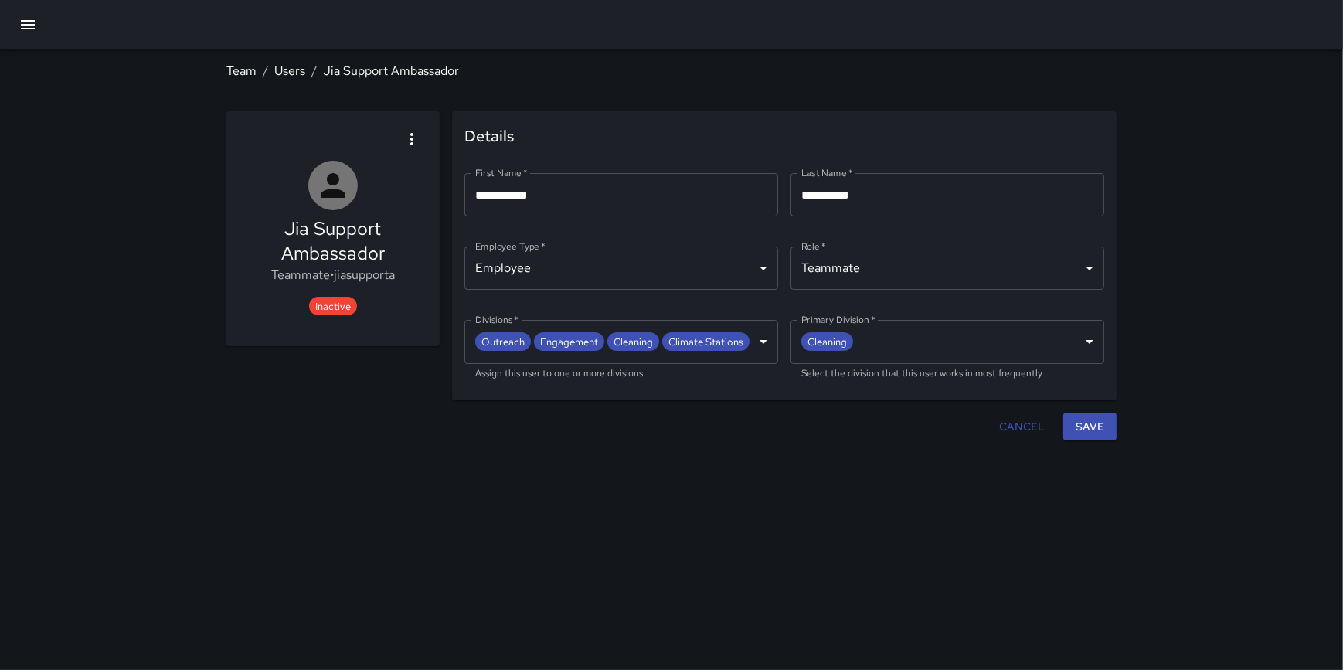
click at [288, 81] on nav "Team / Users / Jia Support Ambassador" at bounding box center [671, 70] width 890 height 43
click at [292, 71] on link "Users" at bounding box center [289, 71] width 31 height 16
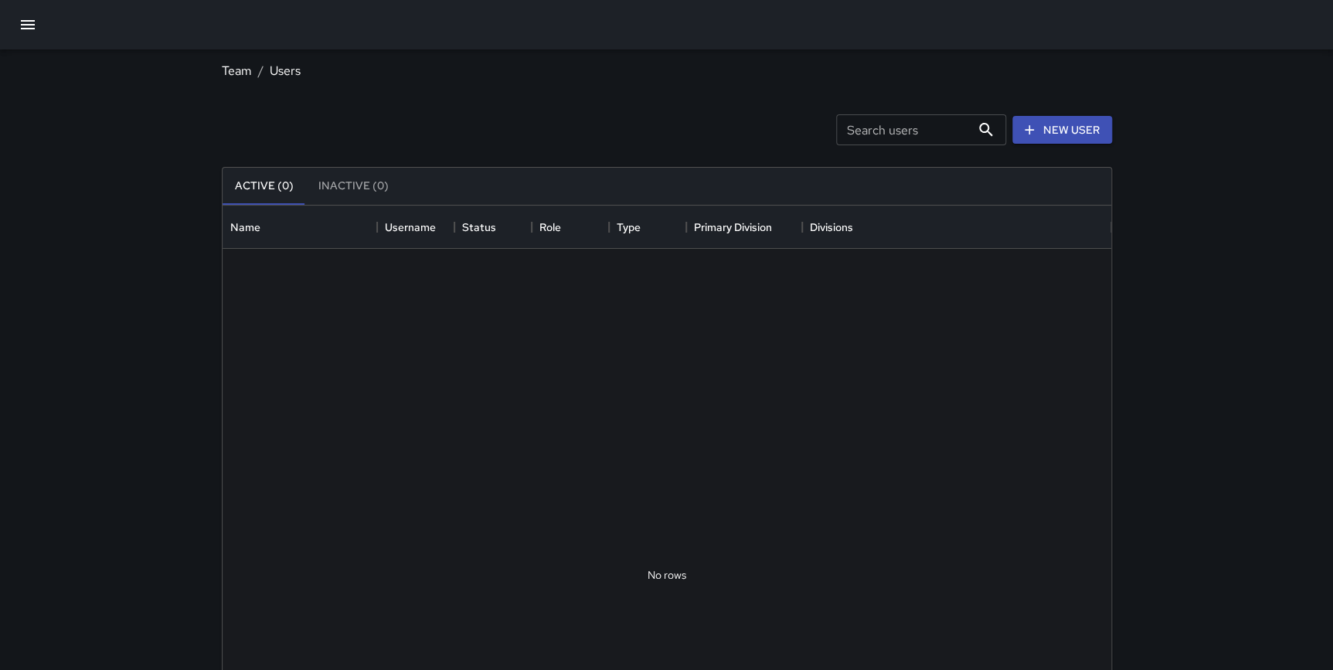
scroll to position [684, 878]
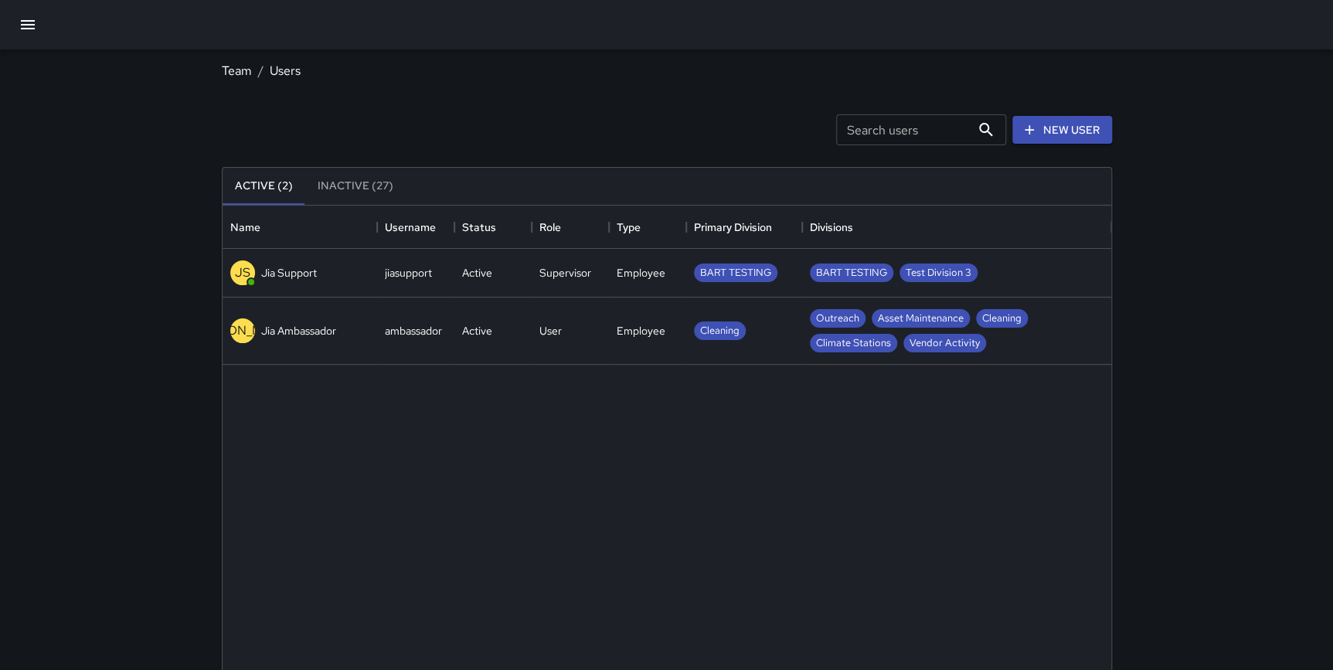
click at [280, 340] on div "[PERSON_NAME] Ambassador" at bounding box center [283, 330] width 106 height 25
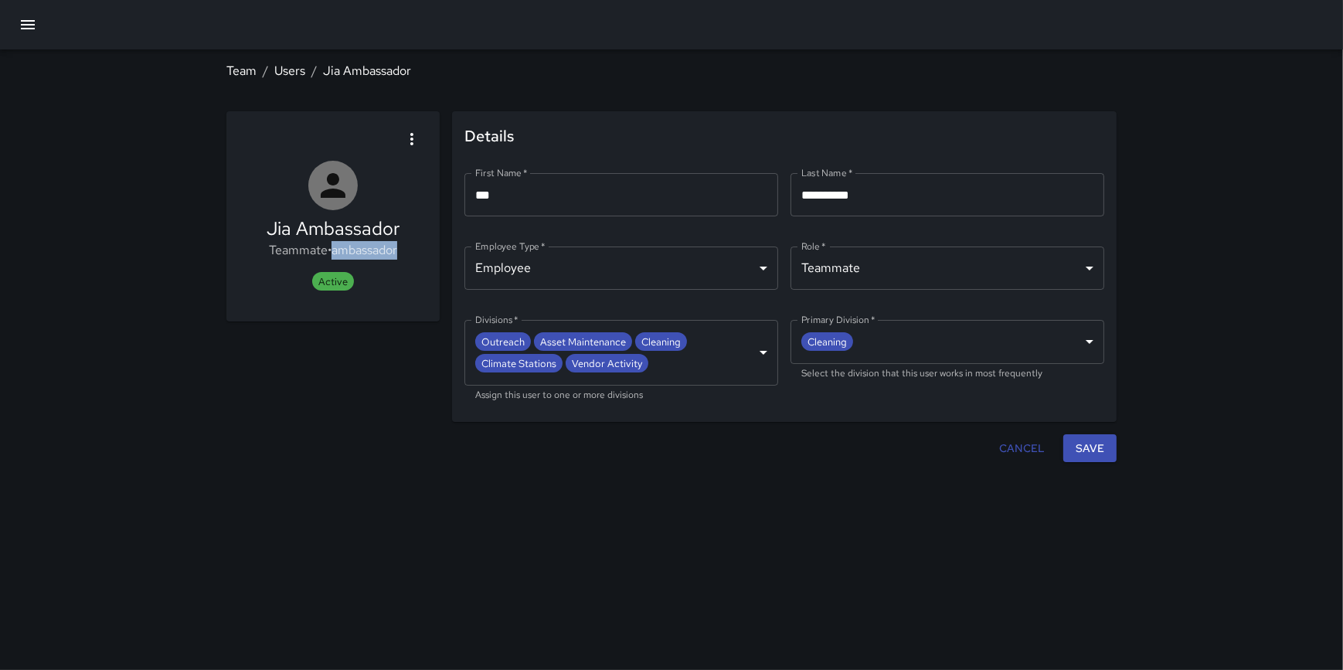
drag, startPoint x: 335, startPoint y: 250, endPoint x: 402, endPoint y: 252, distance: 66.5
click at [402, 252] on div "Jia Ambassador Teammate • ambassador Active" at bounding box center [332, 216] width 213 height 210
click at [290, 74] on link "Users" at bounding box center [289, 71] width 31 height 16
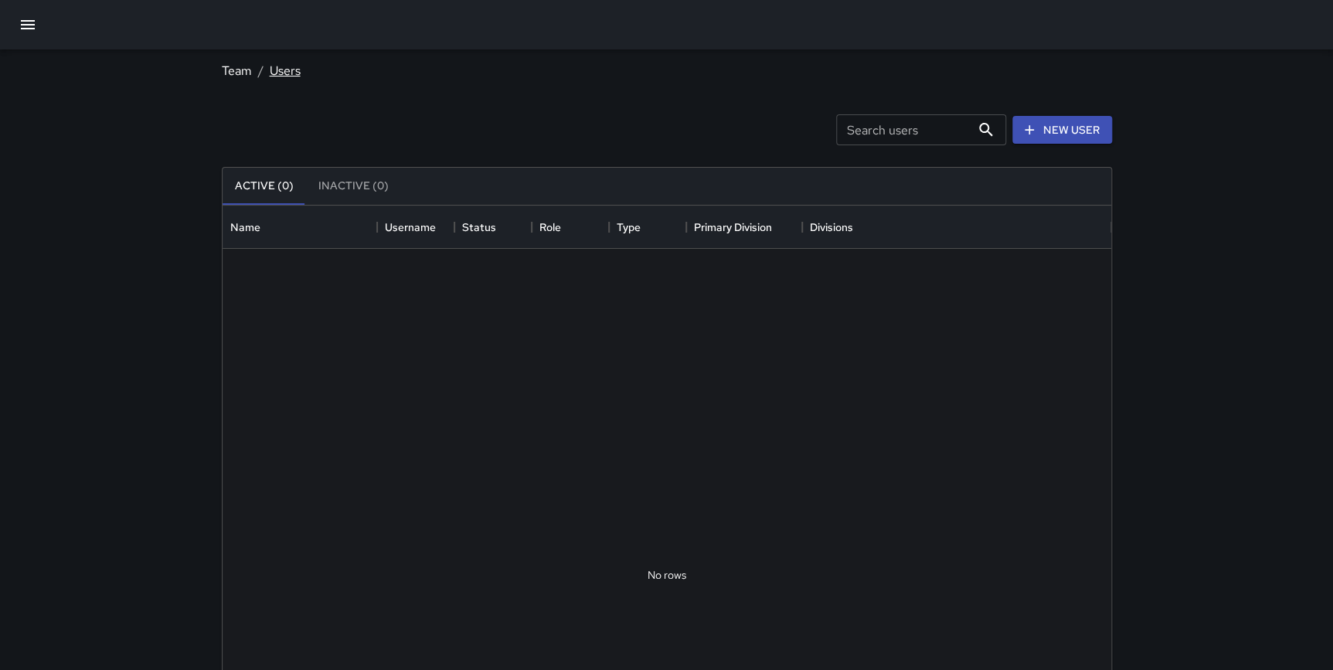
scroll to position [684, 878]
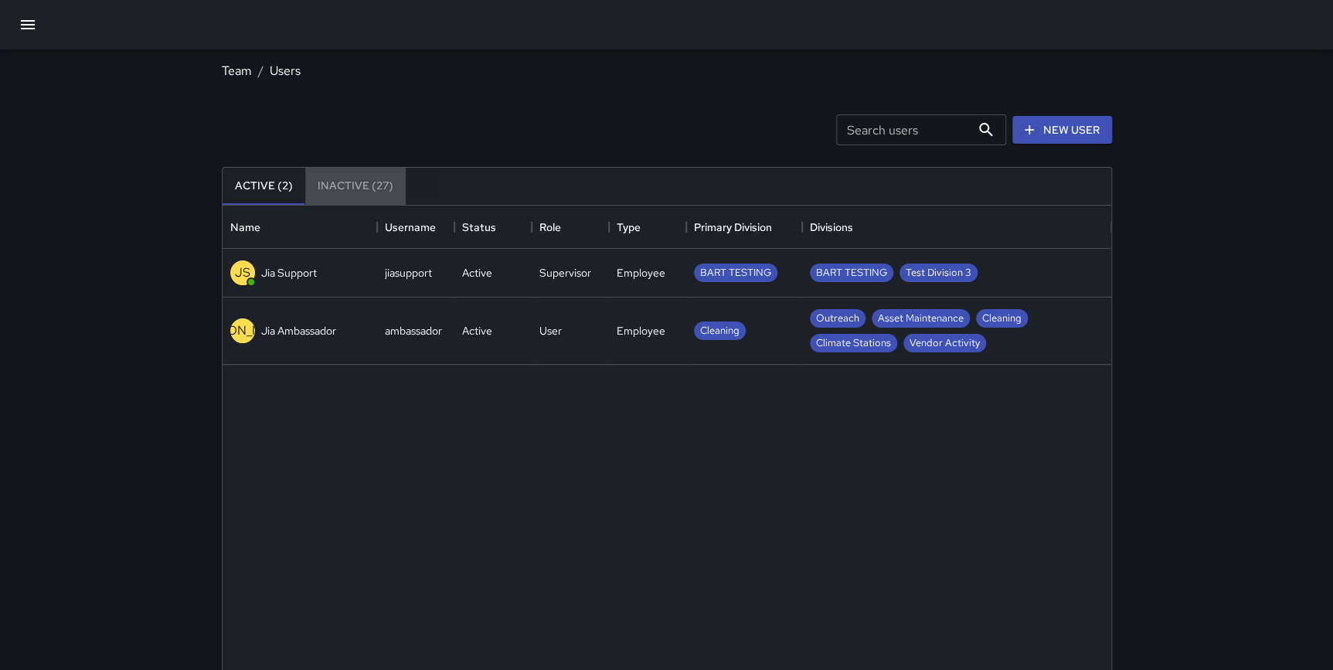
click at [368, 185] on button "Inactive (27)" at bounding box center [355, 186] width 100 height 37
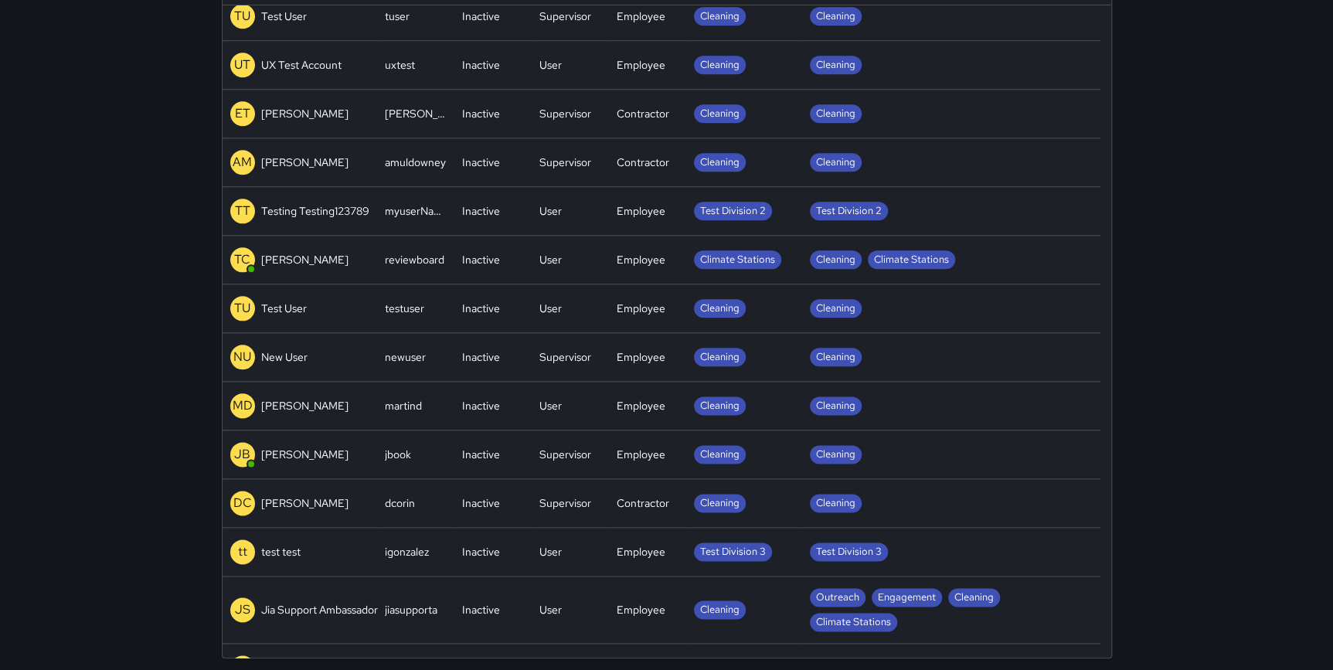
scroll to position [678, 0]
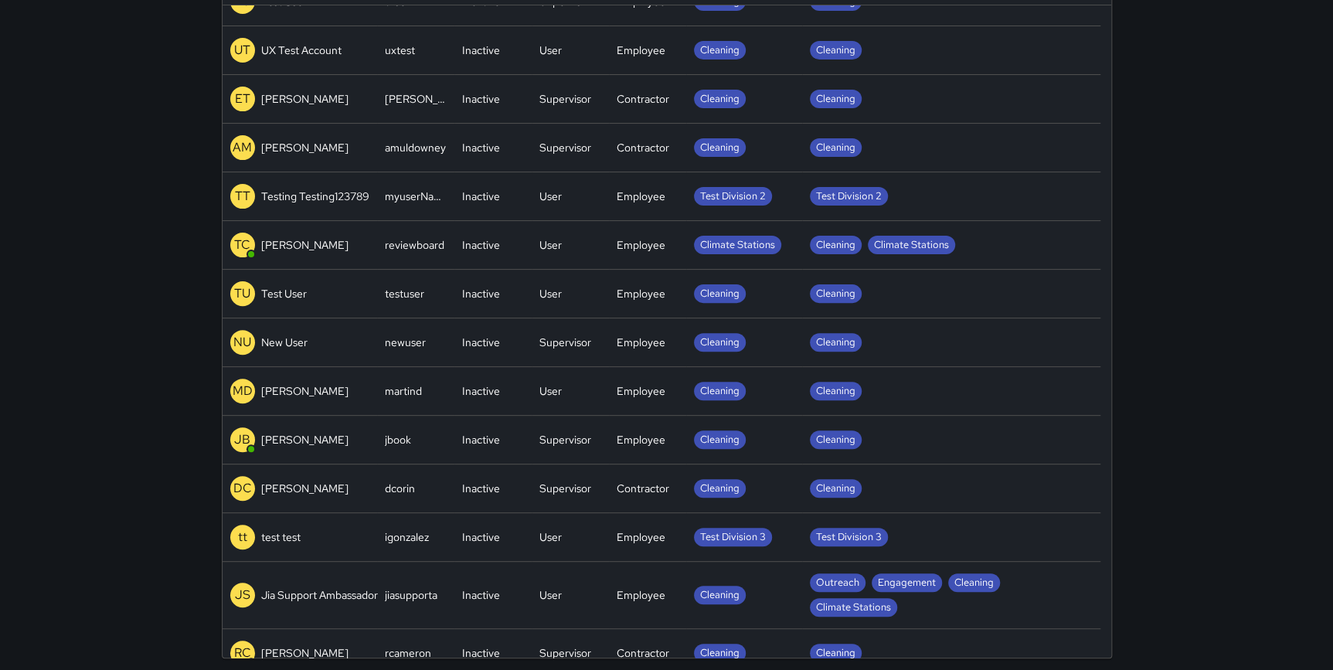
click at [340, 582] on div "[PERSON_NAME] Support Ambassador" at bounding box center [304, 594] width 148 height 25
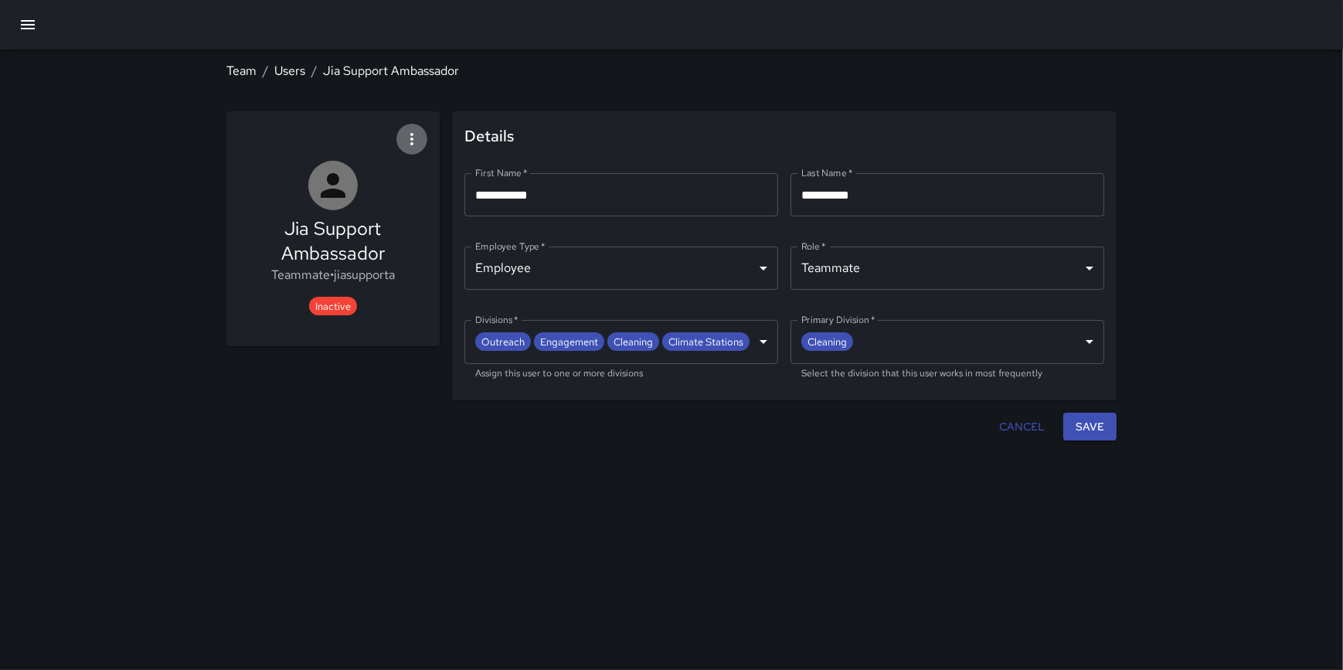
click at [406, 139] on icon "button" at bounding box center [411, 139] width 19 height 19
click at [389, 180] on span "Activate user" at bounding box center [379, 181] width 73 height 19
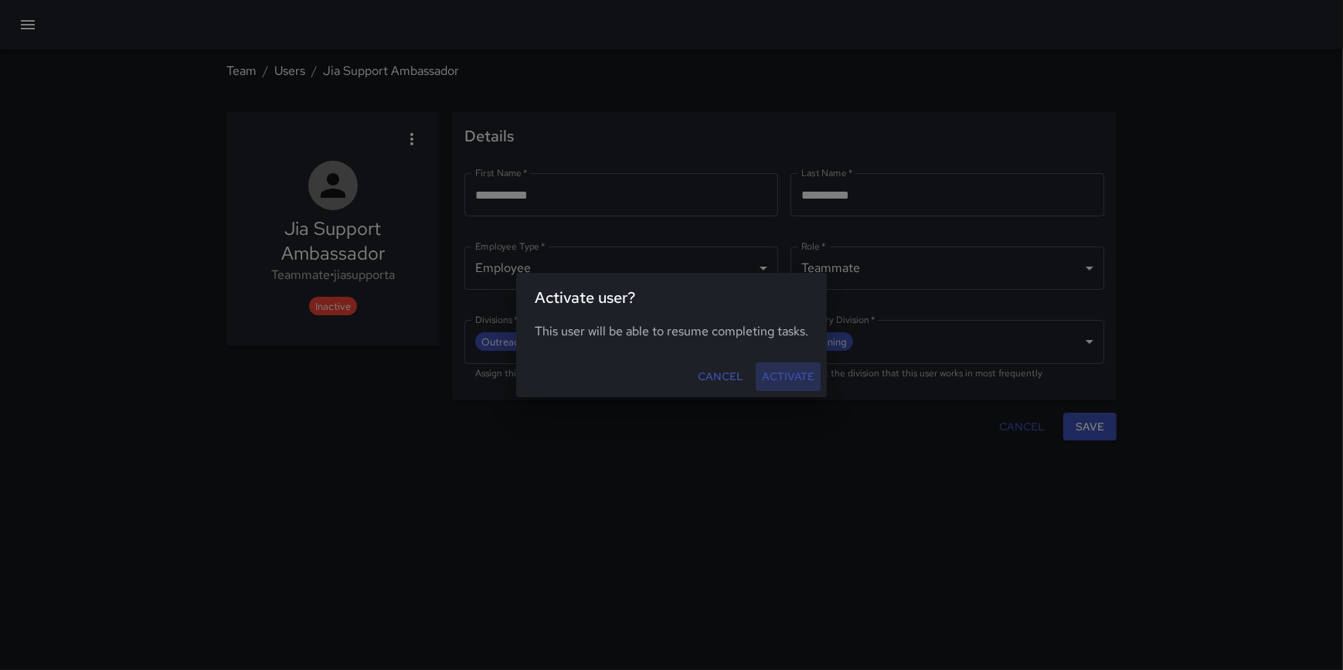
click at [792, 373] on button "Activate" at bounding box center [788, 376] width 65 height 29
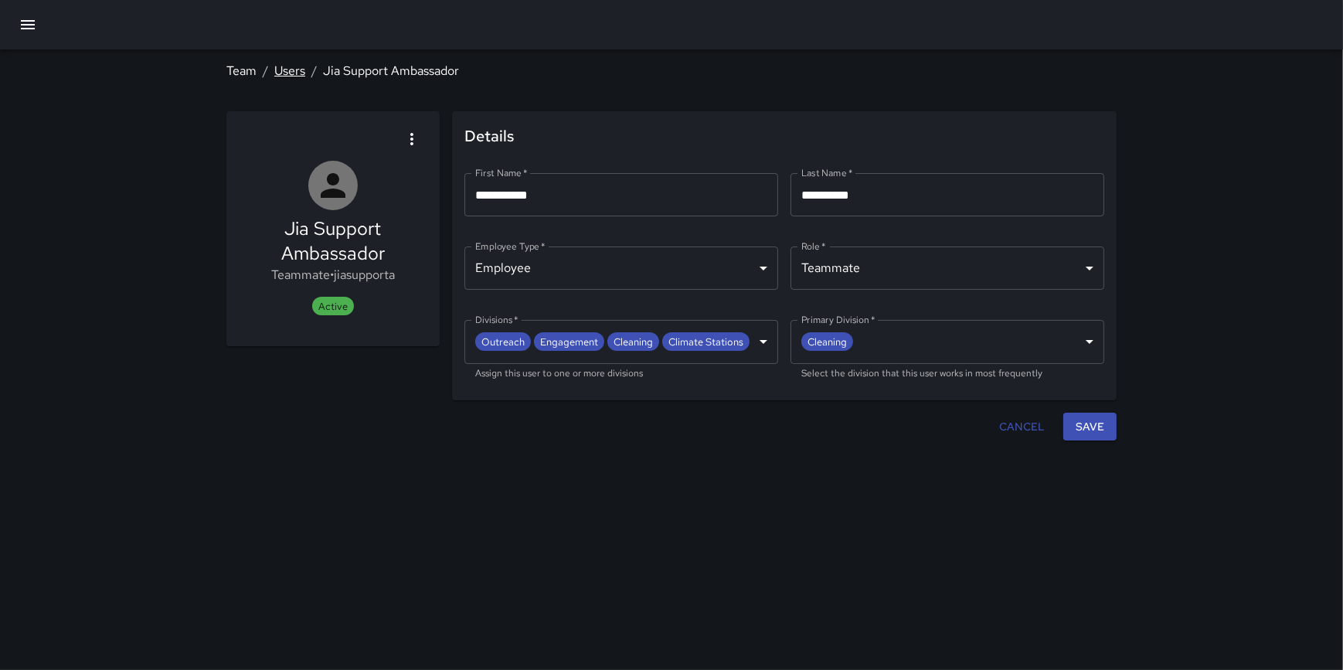
click at [289, 68] on link "Users" at bounding box center [289, 71] width 31 height 16
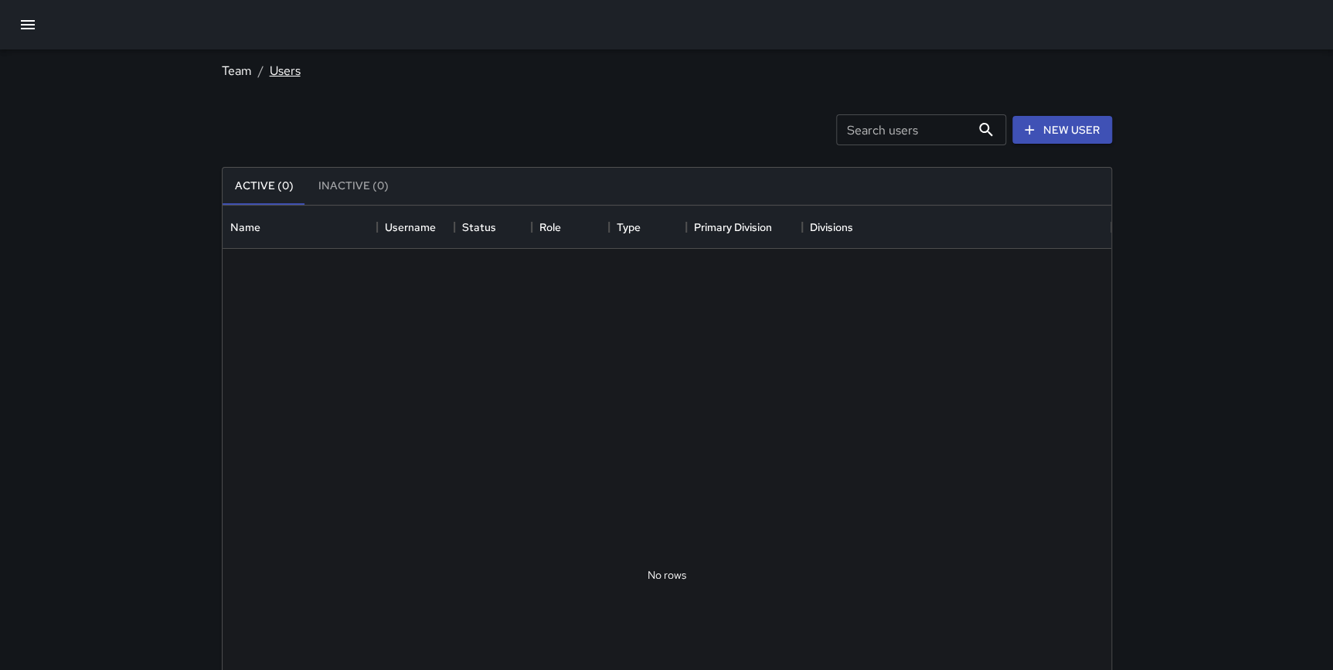
scroll to position [684, 878]
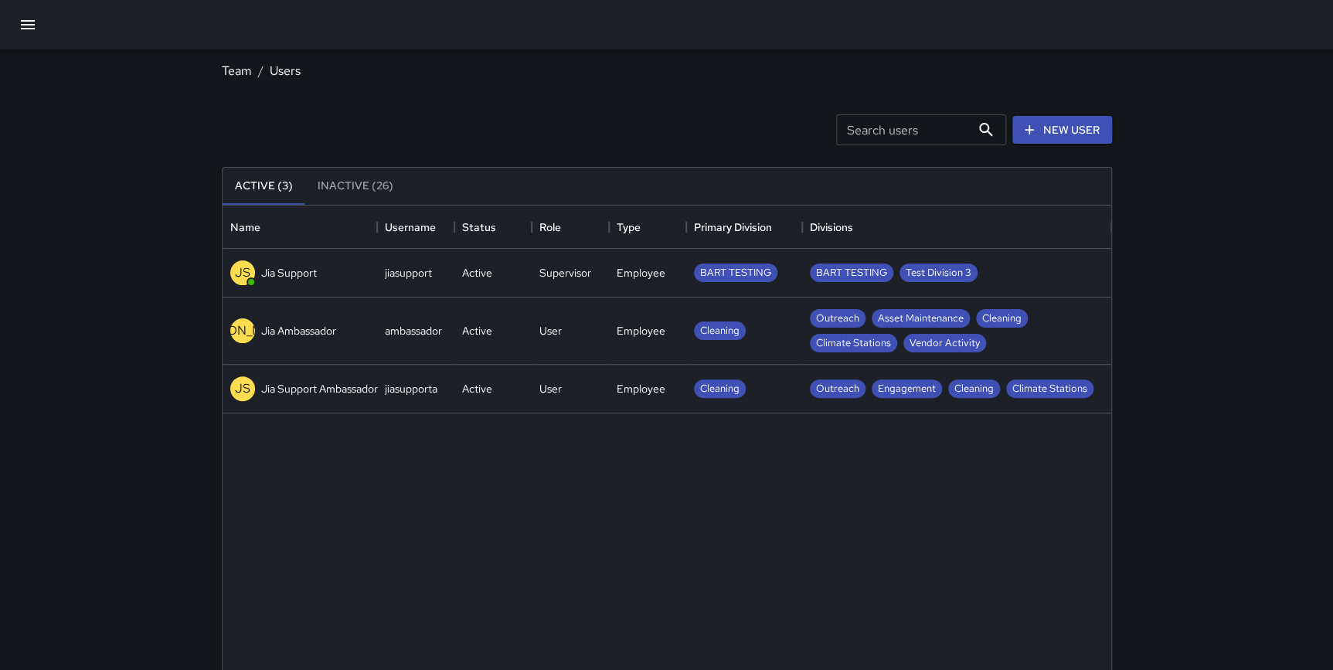
click at [39, 14] on button "button" at bounding box center [27, 24] width 37 height 37
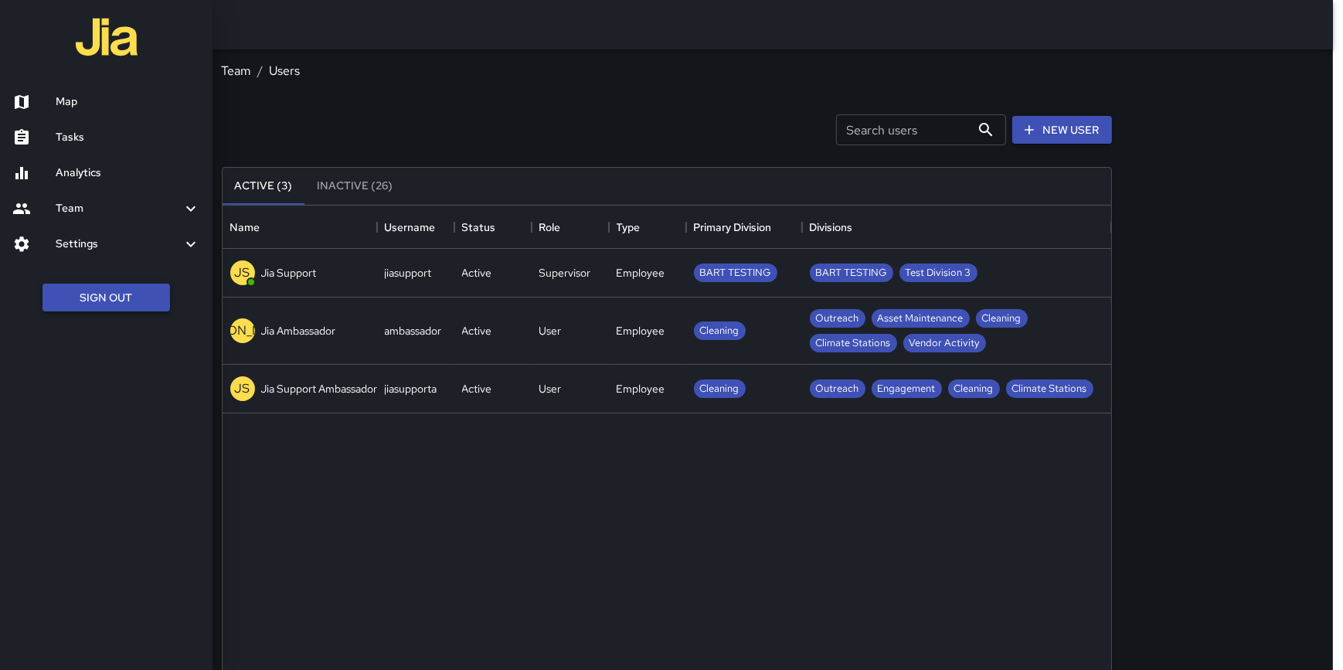
click at [108, 299] on button "Sign Out" at bounding box center [105, 298] width 127 height 29
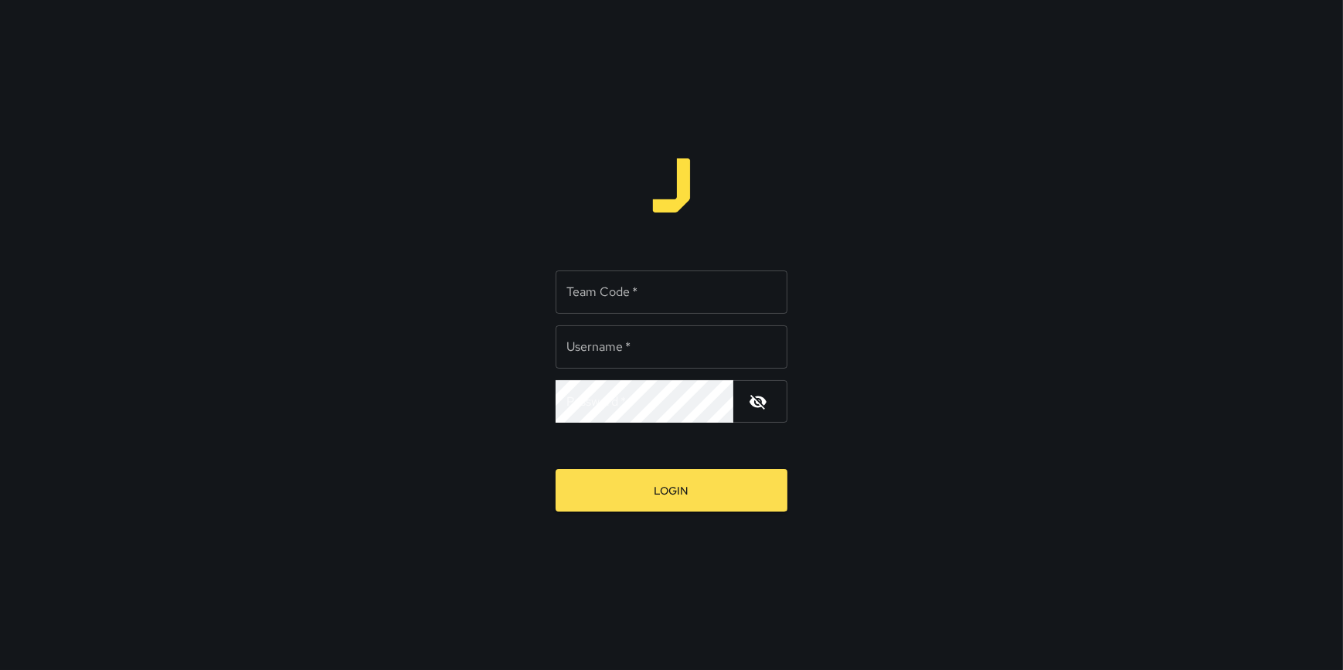
type input "**********"
click at [640, 294] on input "Team Code   *" at bounding box center [671, 291] width 232 height 43
drag, startPoint x: 649, startPoint y: 294, endPoint x: 529, endPoint y: 291, distance: 119.8
click at [529, 291] on div "**********" at bounding box center [671, 335] width 1343 height 670
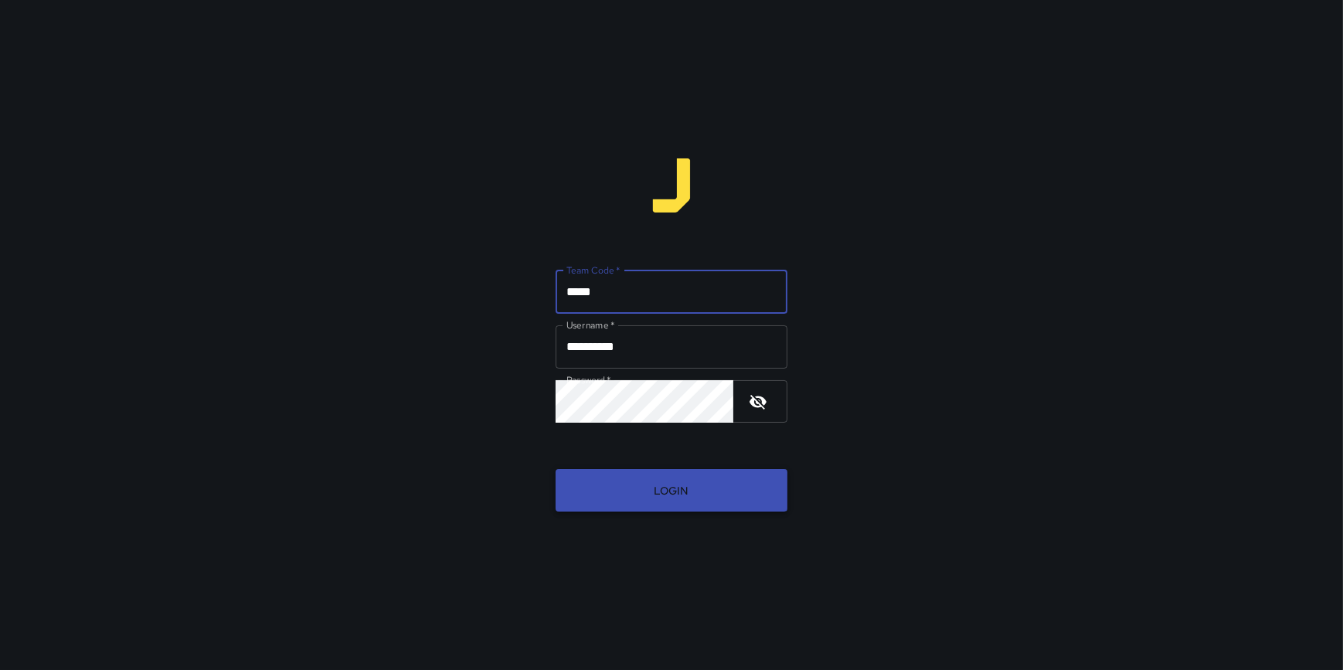
type input "*****"
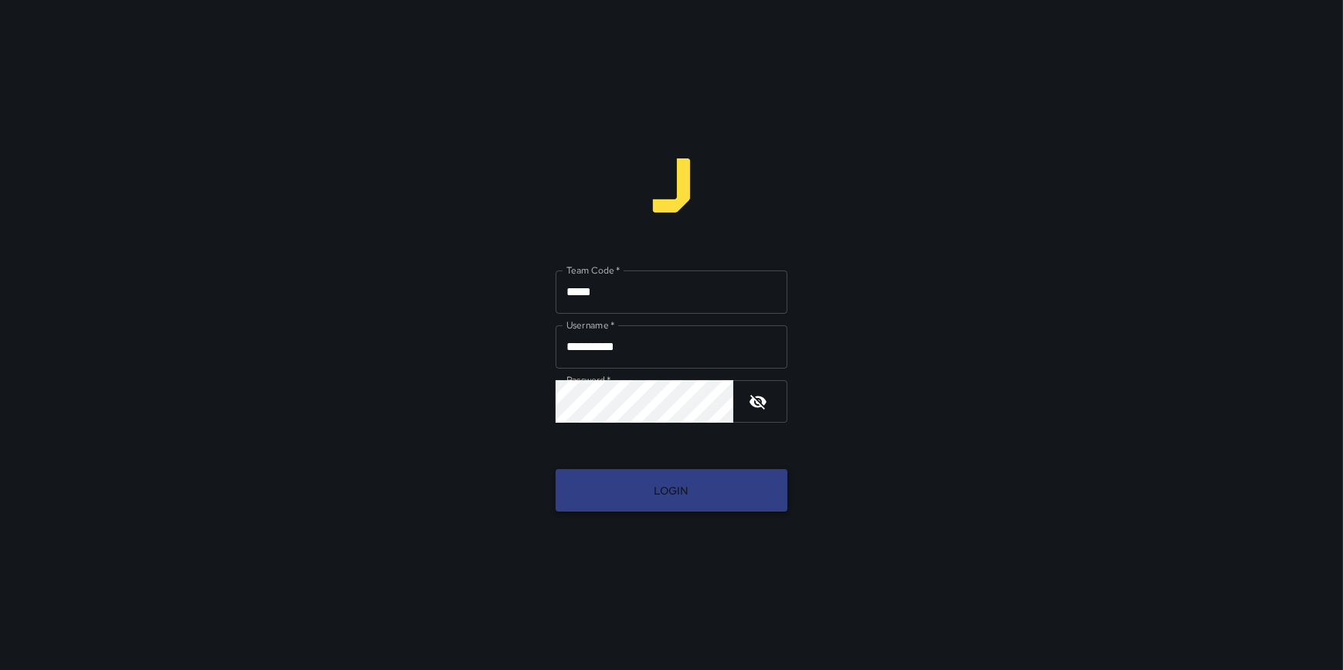
click at [670, 492] on button "Login" at bounding box center [671, 490] width 232 height 42
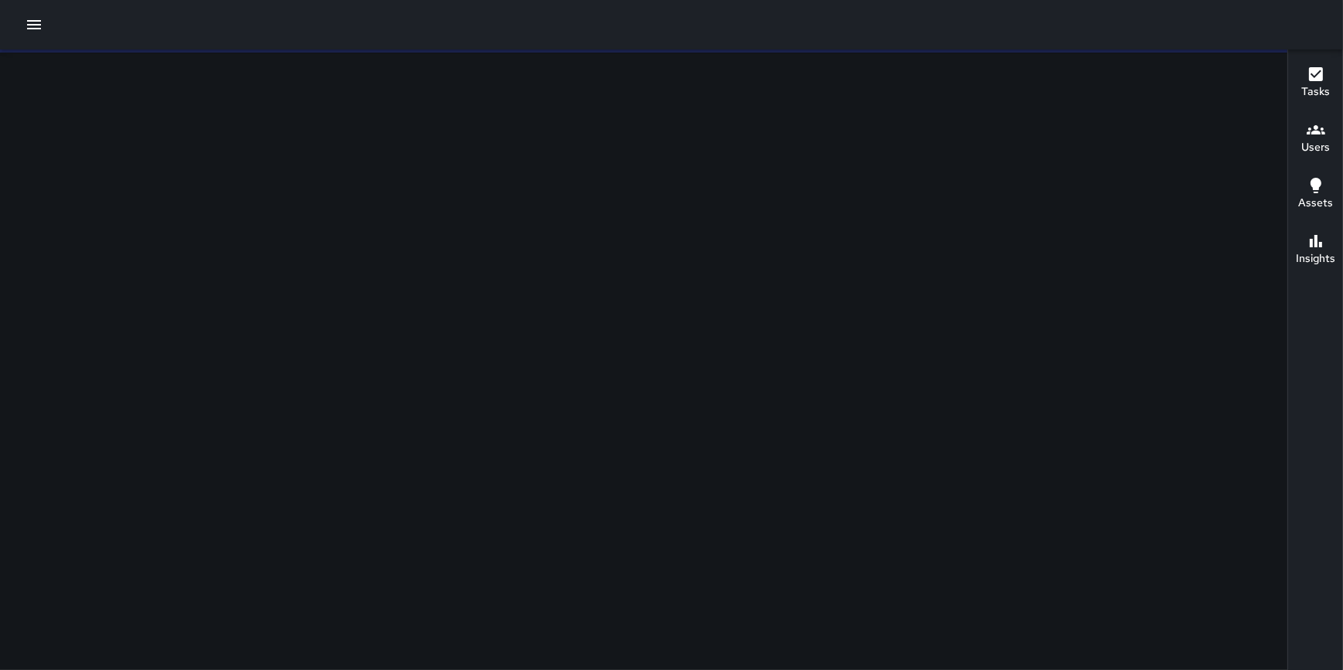
click at [29, 23] on icon "button" at bounding box center [34, 24] width 19 height 19
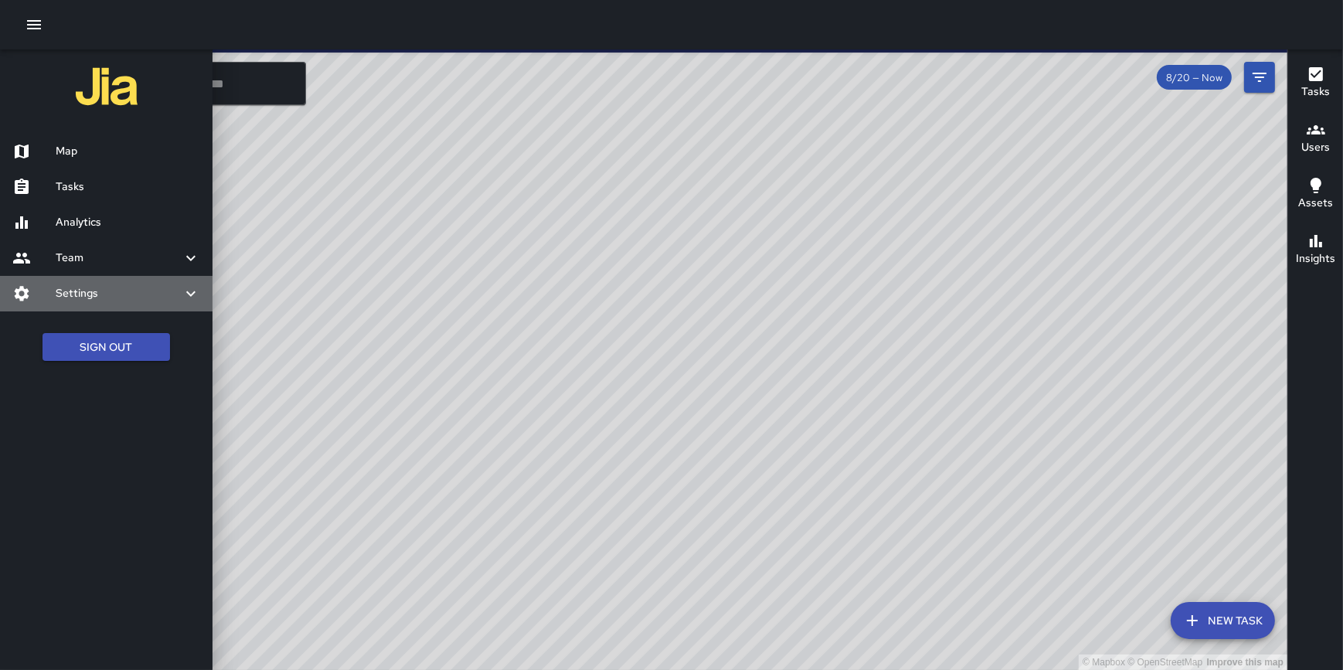
click at [131, 301] on div "Settings" at bounding box center [106, 294] width 212 height 36
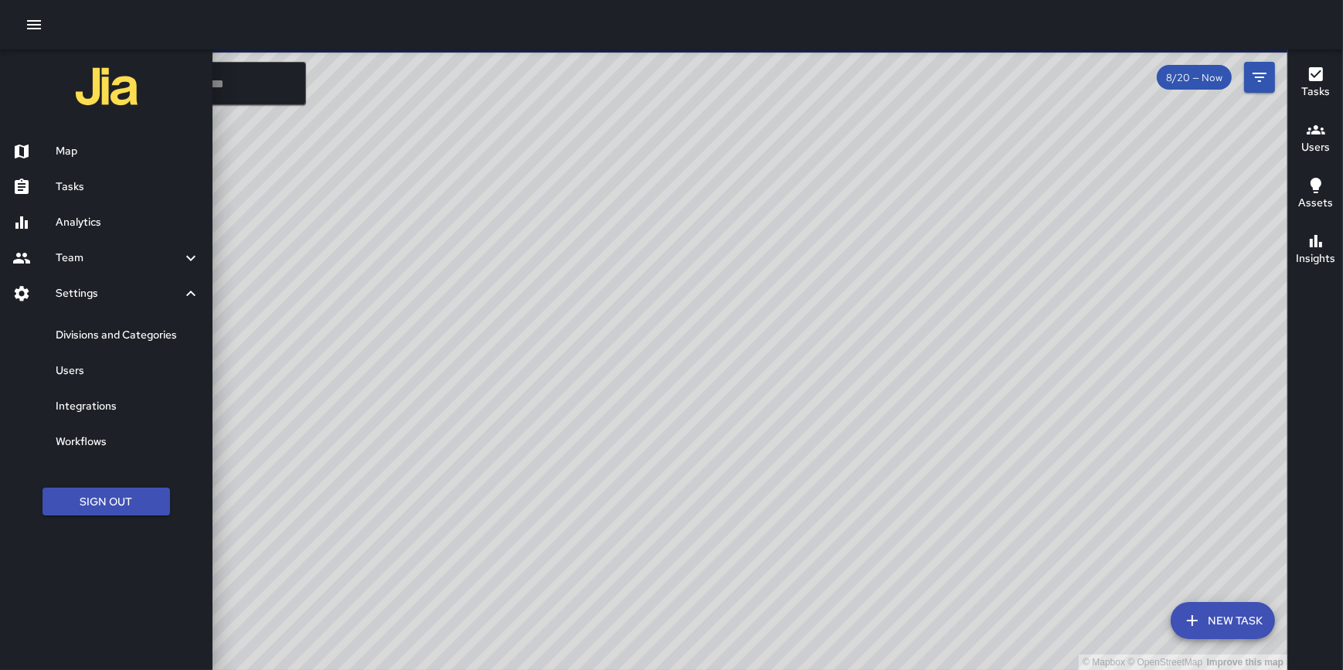
click at [131, 339] on h6 "Divisions and Categories" at bounding box center [128, 335] width 144 height 17
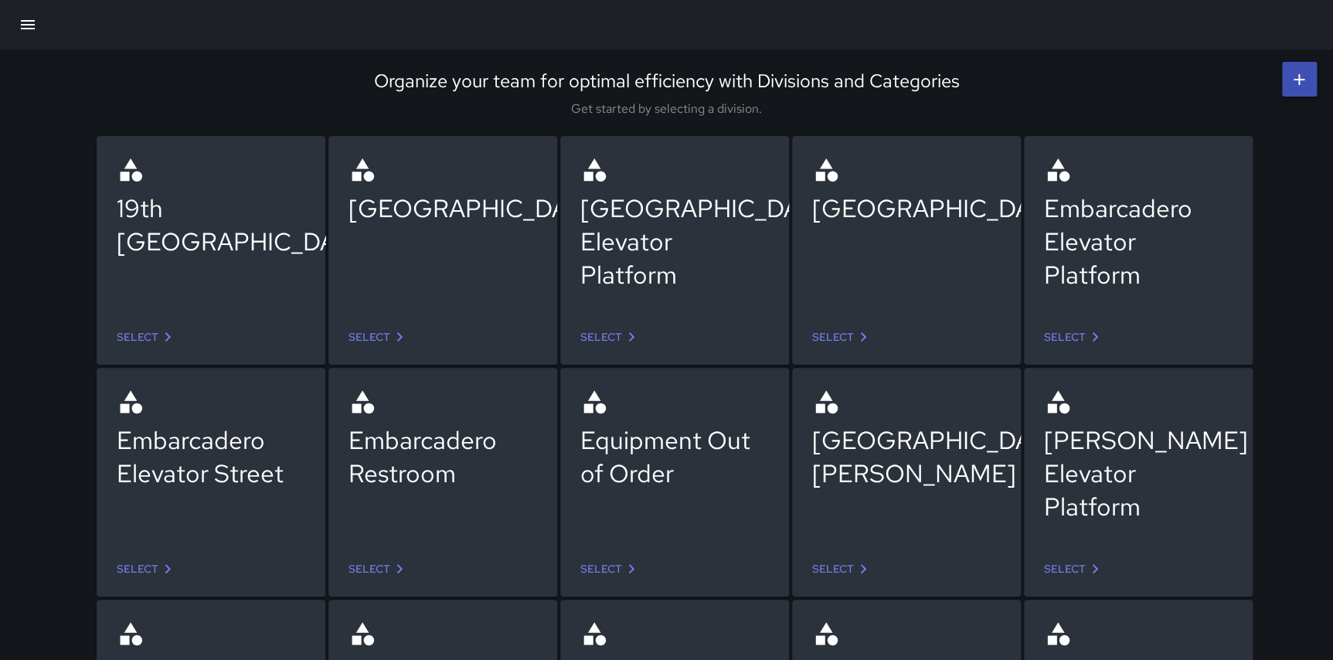
click at [28, 35] on button "button" at bounding box center [27, 24] width 37 height 37
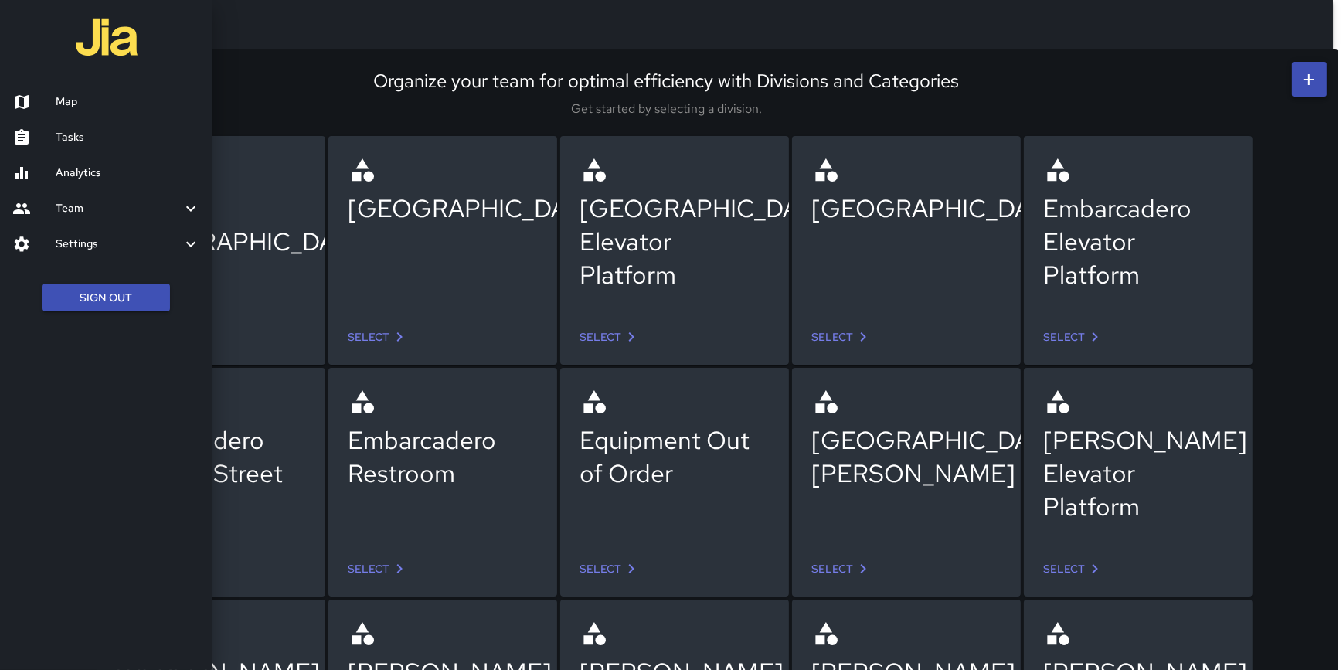
click at [126, 237] on h6 "Settings" at bounding box center [119, 244] width 126 height 17
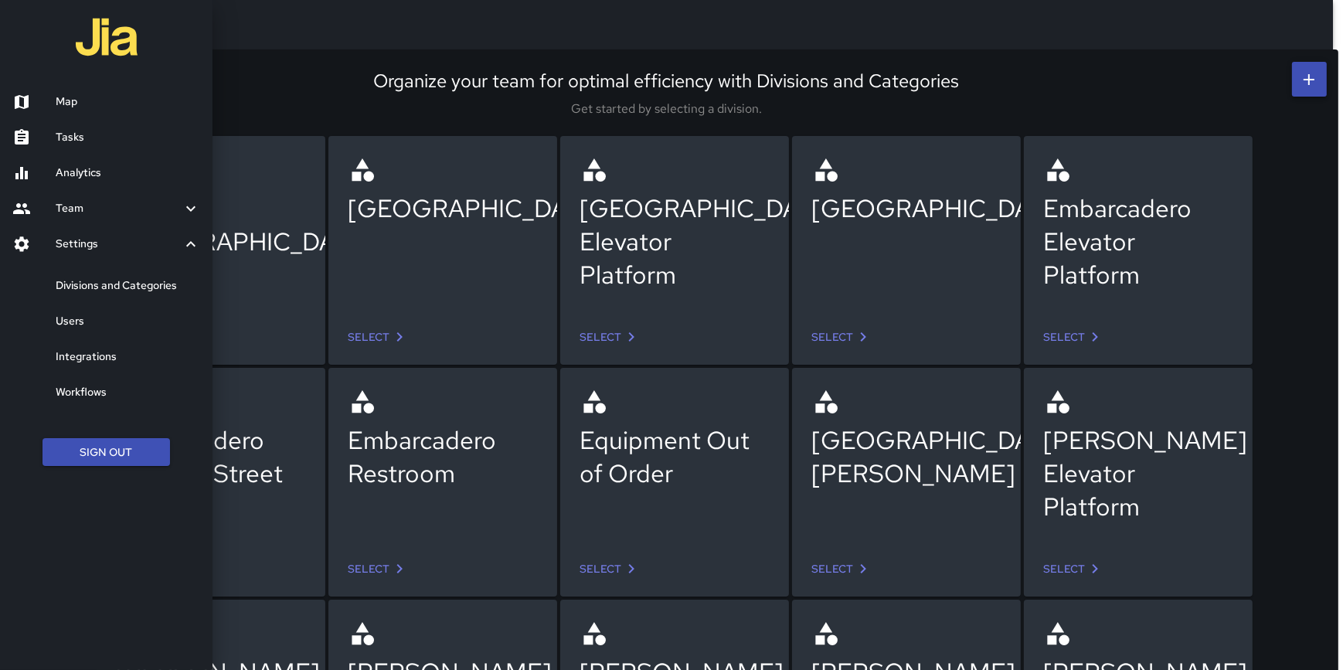
click at [95, 314] on h6 "Users" at bounding box center [128, 321] width 144 height 17
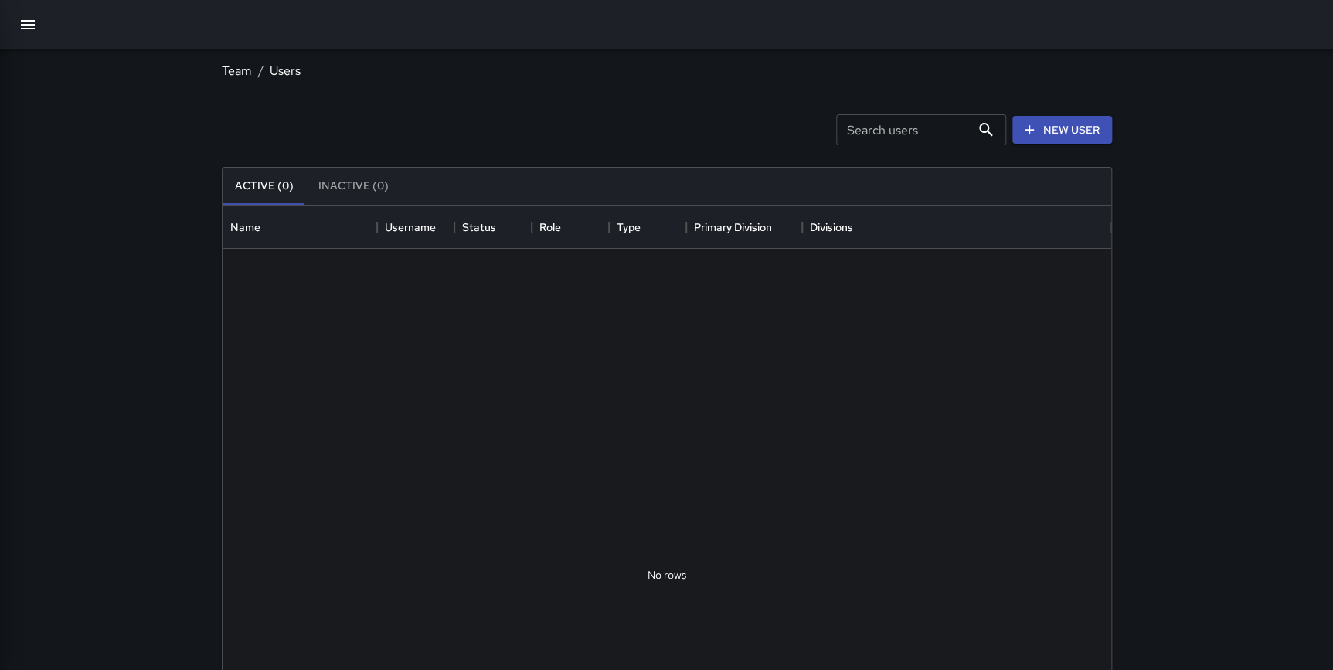
scroll to position [684, 878]
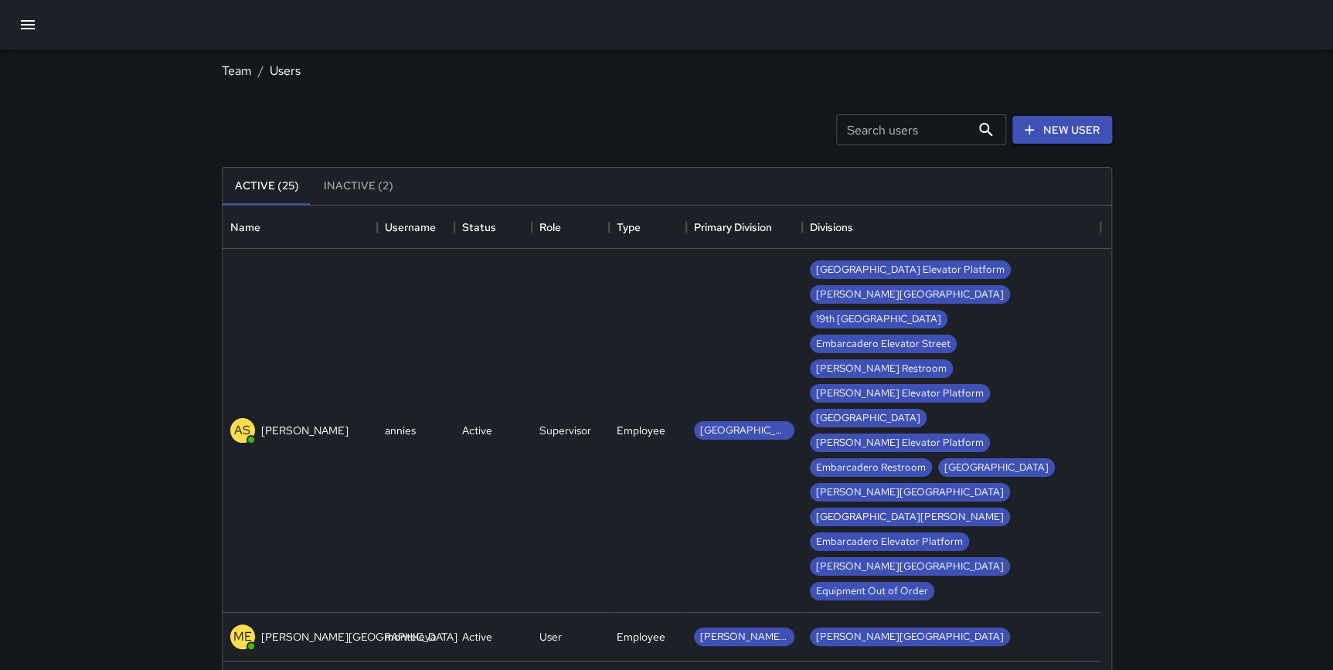
click at [885, 136] on input "Search users" at bounding box center [903, 129] width 134 height 31
type input "*******"
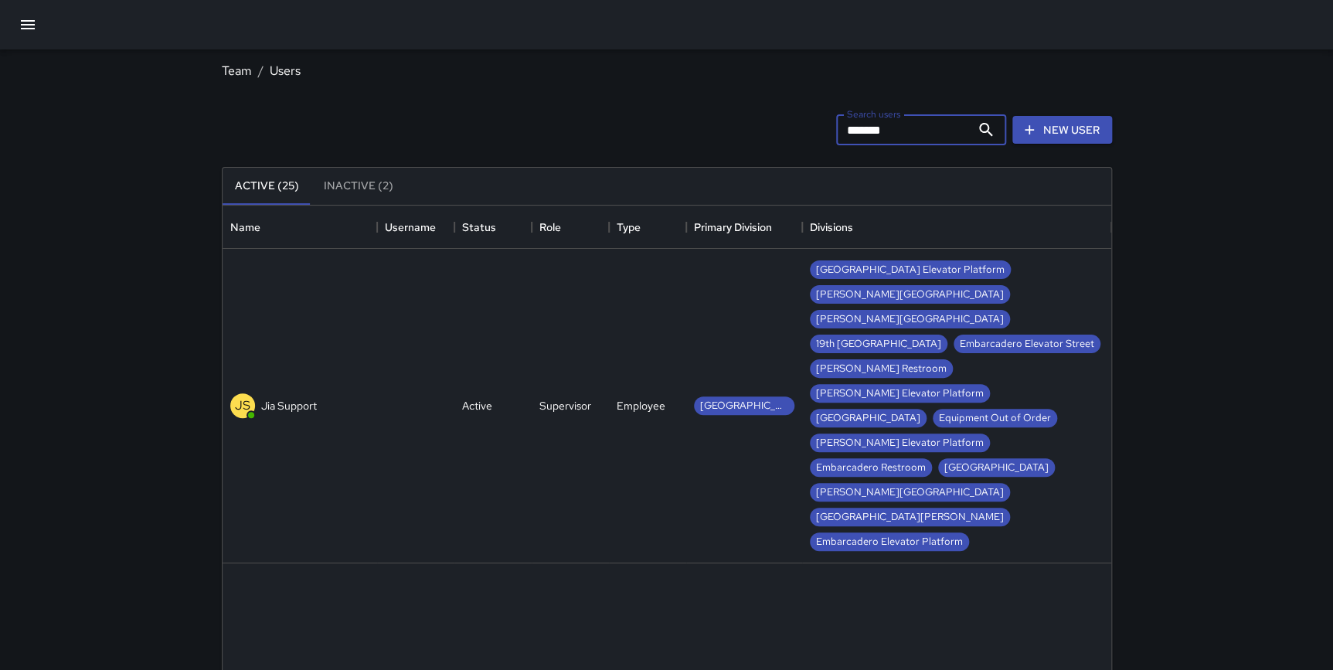
drag, startPoint x: 933, startPoint y: 121, endPoint x: 811, endPoint y: 137, distance: 123.1
click at [811, 137] on div "Search users ******* Search users New User" at bounding box center [667, 130] width 896 height 80
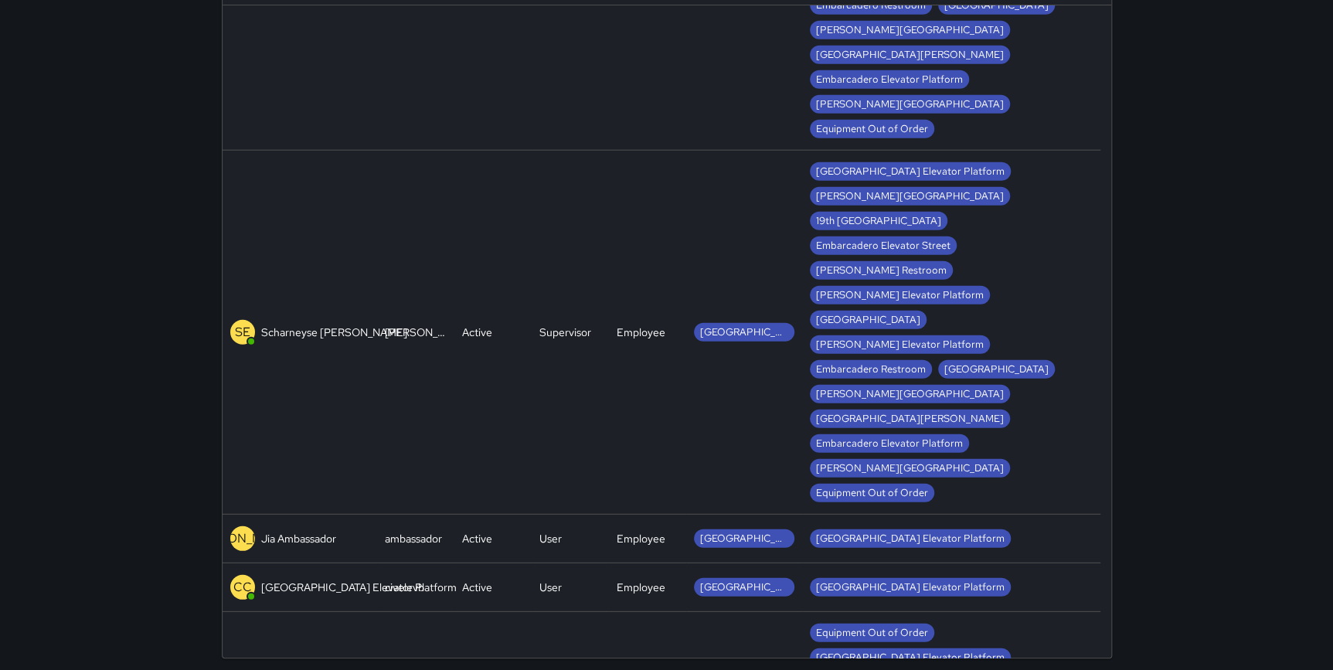
scroll to position [1647, 0]
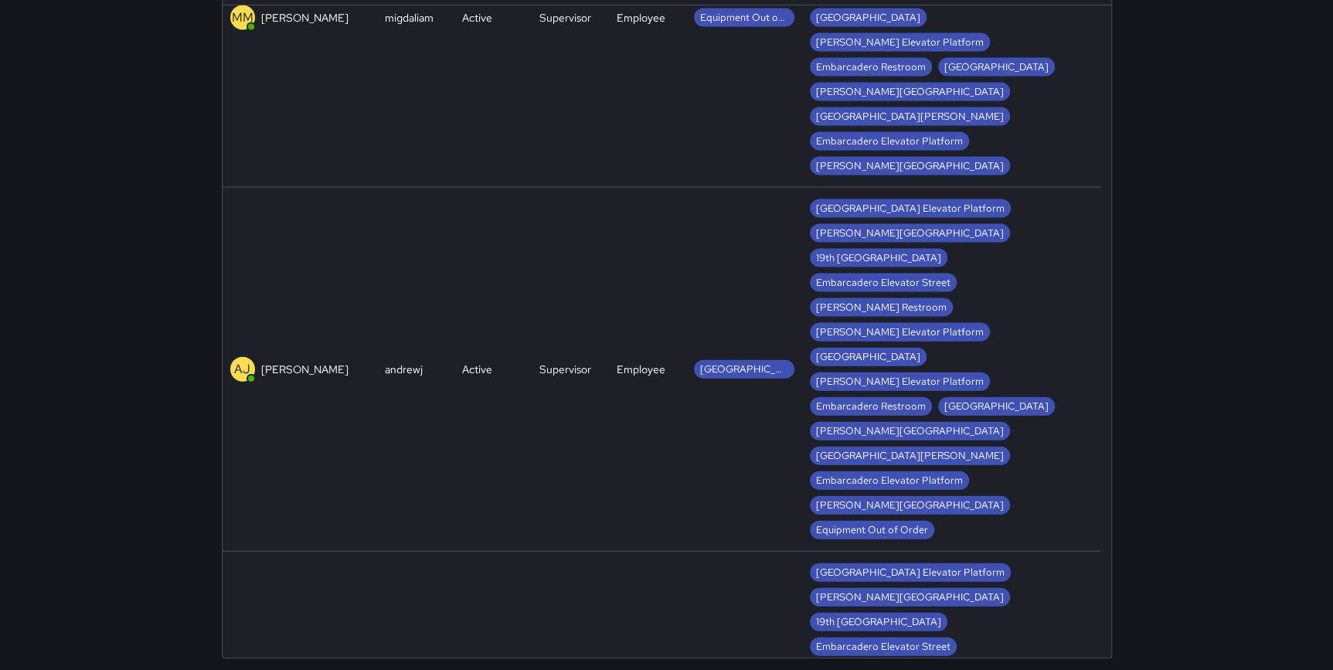
type input "*****"
